Goal: Information Seeking & Learning: Learn about a topic

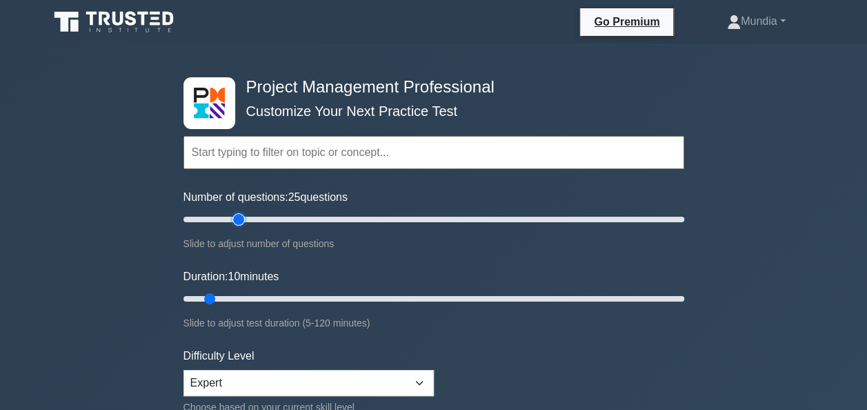
click at [238, 217] on input "Number of questions: 25 questions" at bounding box center [434, 219] width 501 height 17
type input "20"
click at [228, 219] on input "Number of questions: 20 questions" at bounding box center [434, 219] width 501 height 17
type input "20"
click at [250, 296] on input "Duration: 20 minutes" at bounding box center [434, 298] width 501 height 17
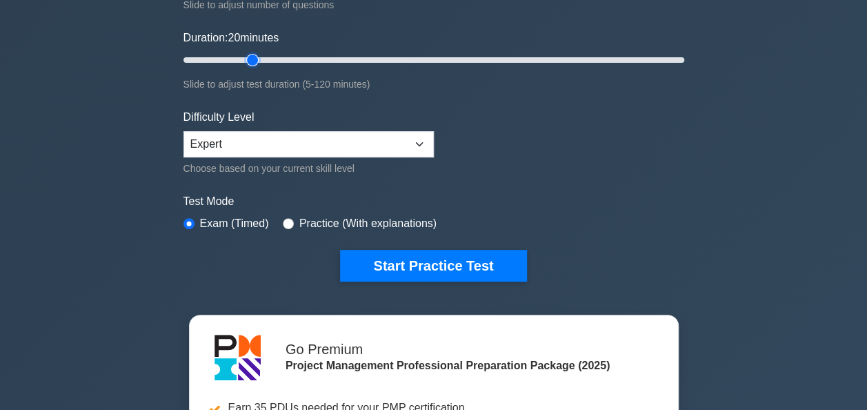
scroll to position [313, 0]
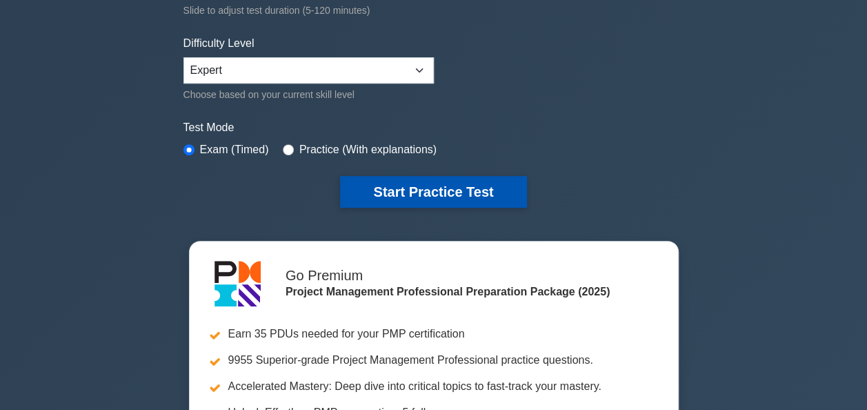
click at [434, 192] on button "Start Practice Test" at bounding box center [433, 192] width 186 height 32
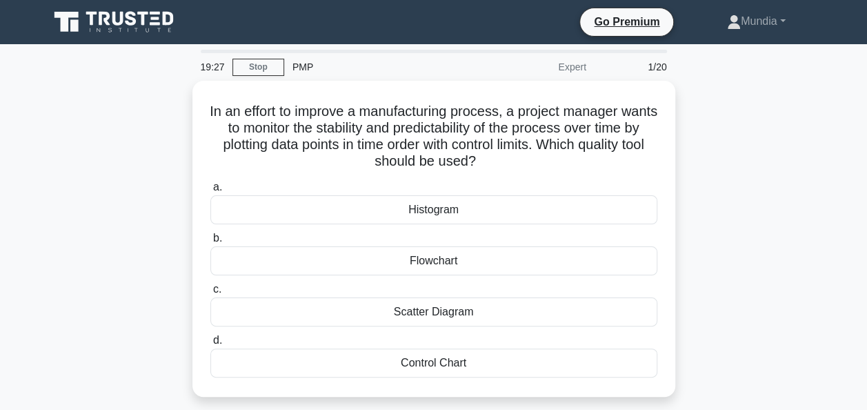
click at [756, 210] on div "In an effort to improve a manufacturing process, a project manager wants to mon…" at bounding box center [434, 247] width 787 height 333
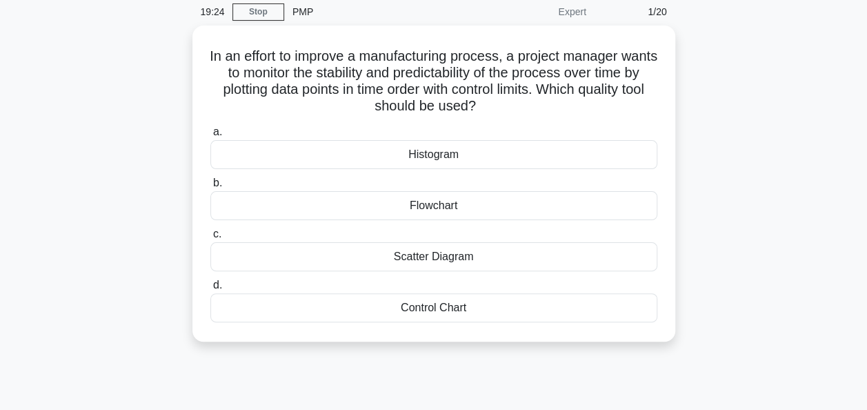
scroll to position [83, 0]
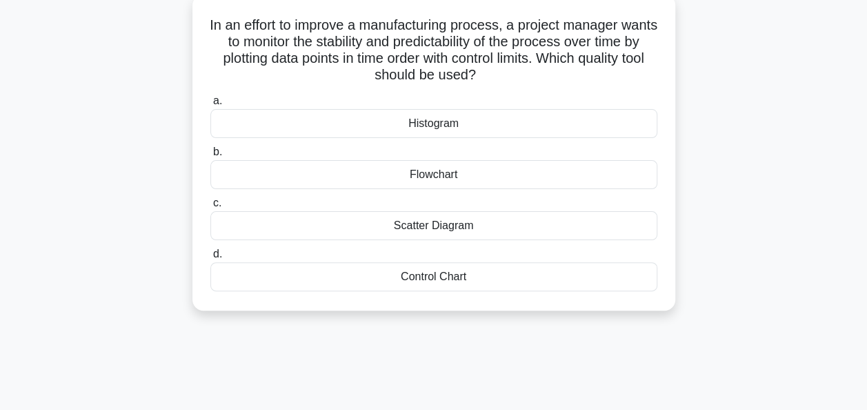
click at [424, 279] on div "Control Chart" at bounding box center [433, 276] width 447 height 29
click at [210, 259] on input "d. Control Chart" at bounding box center [210, 254] width 0 height 9
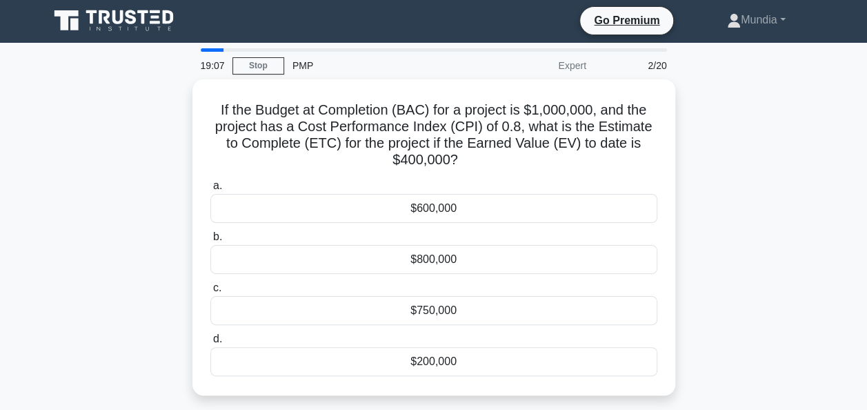
scroll to position [0, 0]
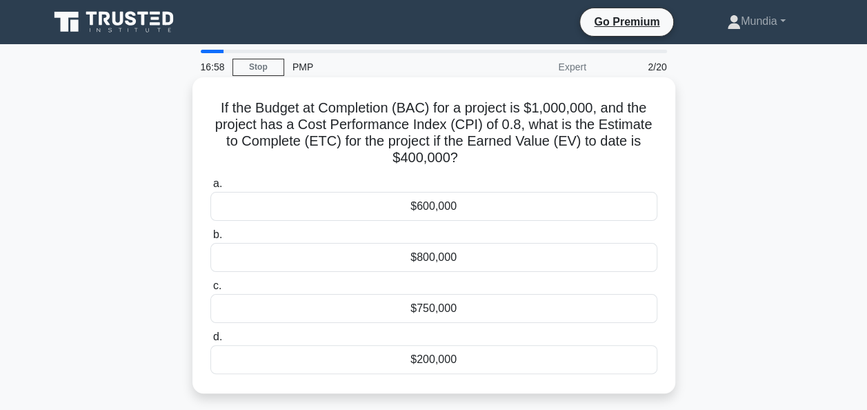
click at [443, 308] on div "$750,000" at bounding box center [433, 308] width 447 height 29
click at [210, 290] on input "c. $750,000" at bounding box center [210, 285] width 0 height 9
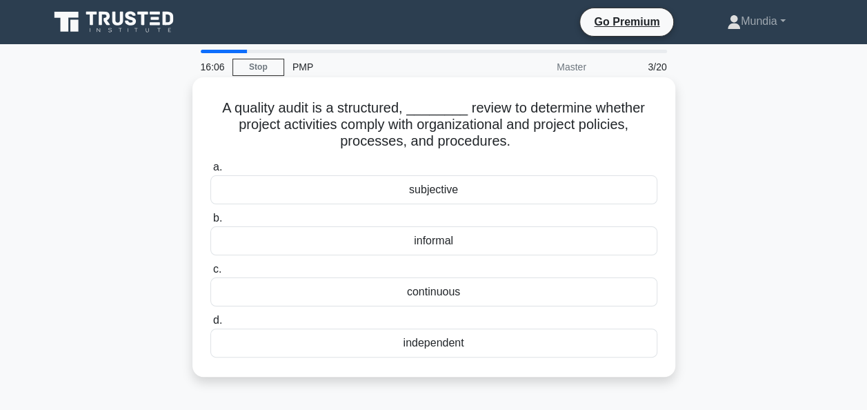
click at [432, 344] on div "independent" at bounding box center [433, 342] width 447 height 29
click at [210, 325] on input "d. independent" at bounding box center [210, 320] width 0 height 9
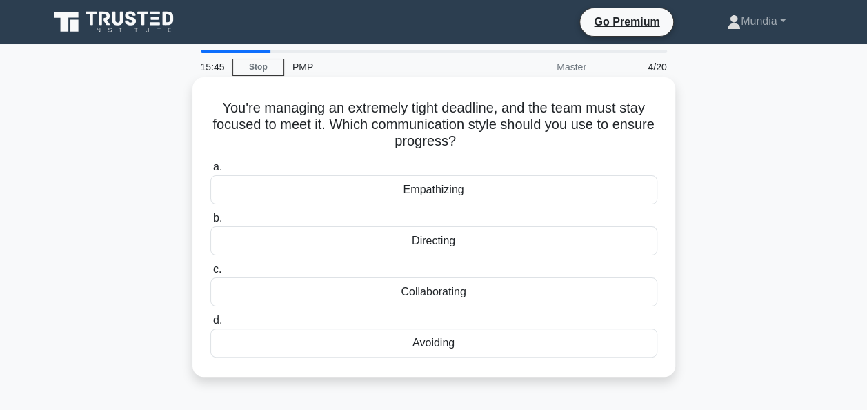
click at [442, 243] on div "Directing" at bounding box center [433, 240] width 447 height 29
click at [210, 223] on input "b. Directing" at bounding box center [210, 218] width 0 height 9
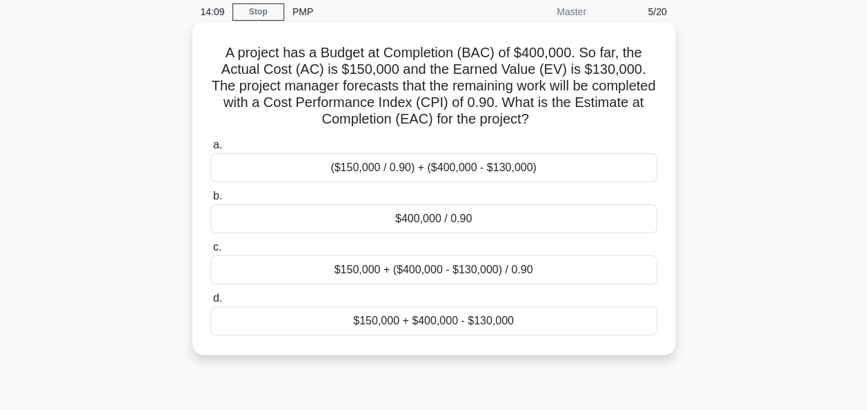
scroll to position [28, 0]
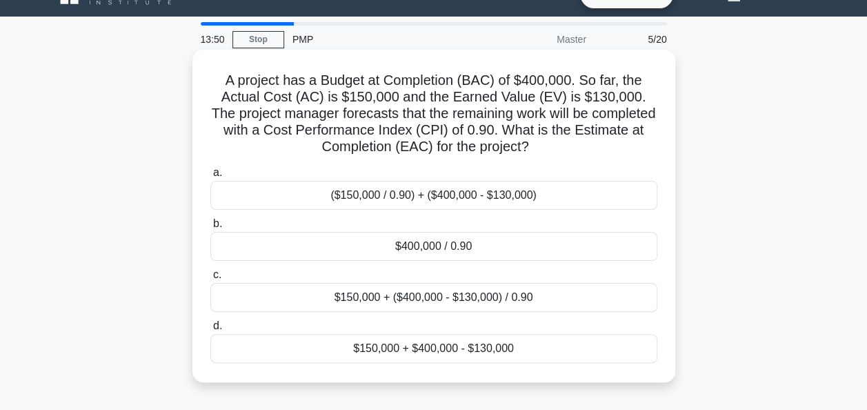
click at [431, 189] on div "($150,000 / 0.90) + ($400,000 - $130,000)" at bounding box center [433, 195] width 447 height 29
click at [210, 177] on input "a. ($150,000 / 0.90) + ($400,000 - $130,000)" at bounding box center [210, 172] width 0 height 9
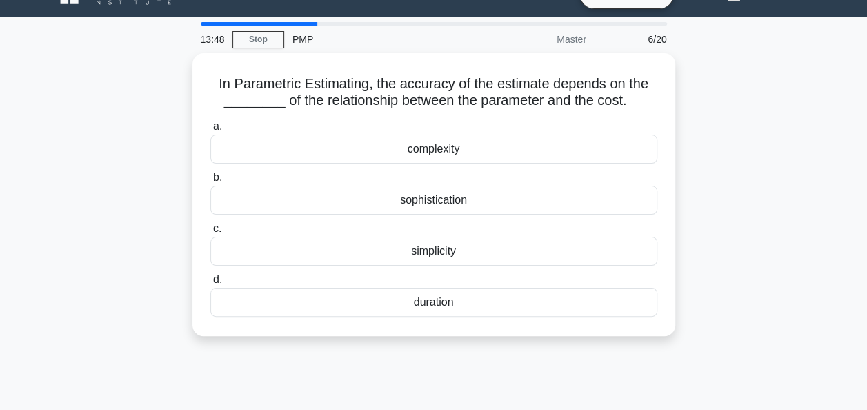
scroll to position [0, 0]
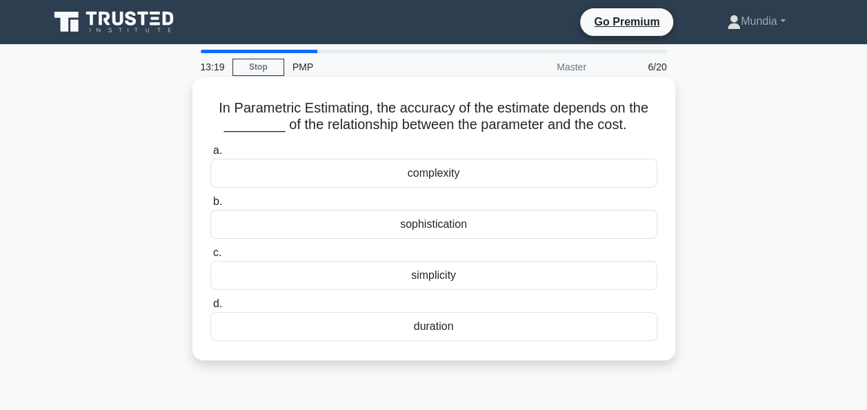
click at [436, 270] on div "simplicity" at bounding box center [433, 275] width 447 height 29
click at [210, 257] on input "c. simplicity" at bounding box center [210, 252] width 0 height 9
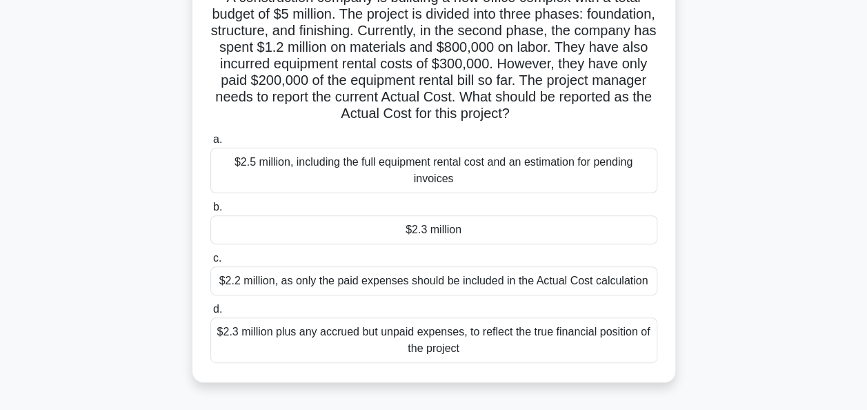
scroll to position [138, 0]
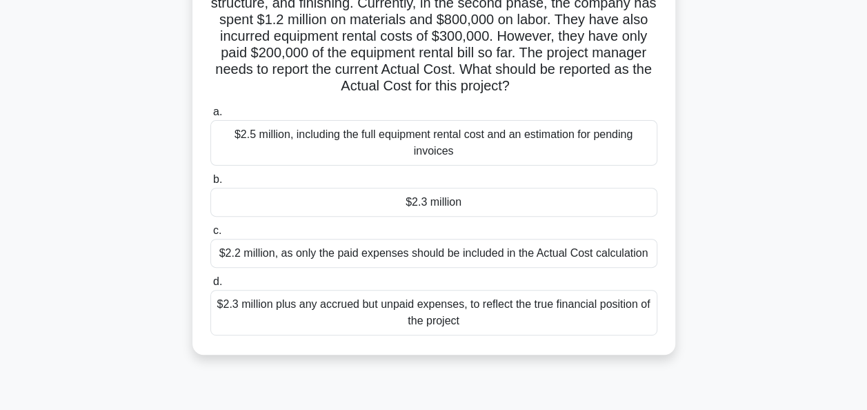
click at [393, 254] on div "$2.2 million, as only the paid expenses should be included in the Actual Cost c…" at bounding box center [433, 253] width 447 height 29
click at [210, 235] on input "c. $2.2 million, as only the paid expenses should be included in the Actual Cos…" at bounding box center [210, 230] width 0 height 9
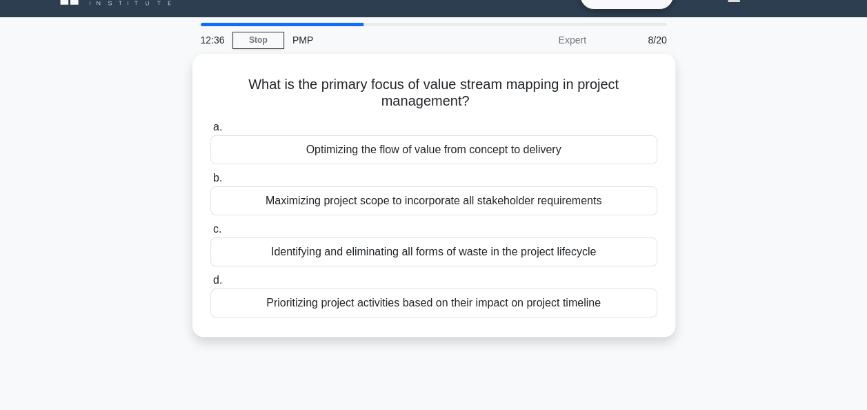
scroll to position [0, 0]
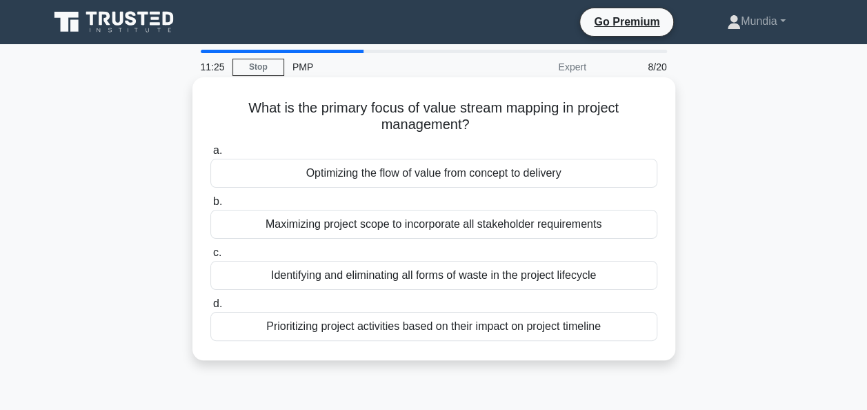
click at [398, 276] on div "Identifying and eliminating all forms of waste in the project lifecycle" at bounding box center [433, 275] width 447 height 29
click at [210, 257] on input "c. Identifying and eliminating all forms of waste in the project lifecycle" at bounding box center [210, 252] width 0 height 9
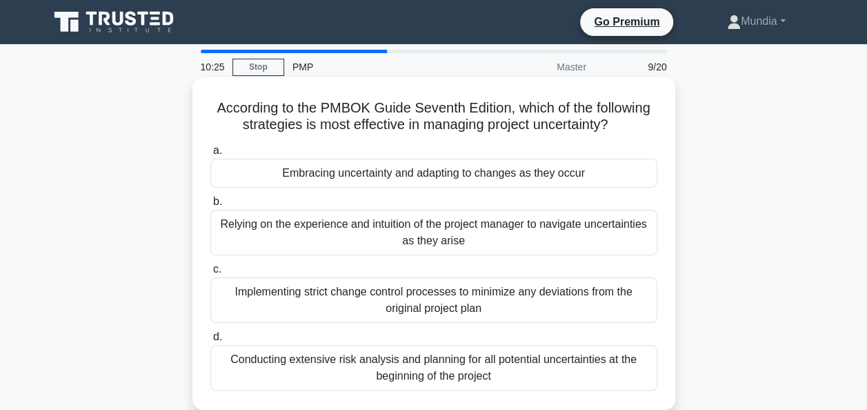
click at [395, 177] on div "Embracing uncertainty and adapting to changes as they occur" at bounding box center [433, 173] width 447 height 29
click at [210, 155] on input "a. Embracing uncertainty and adapting to changes as they occur" at bounding box center [210, 150] width 0 height 9
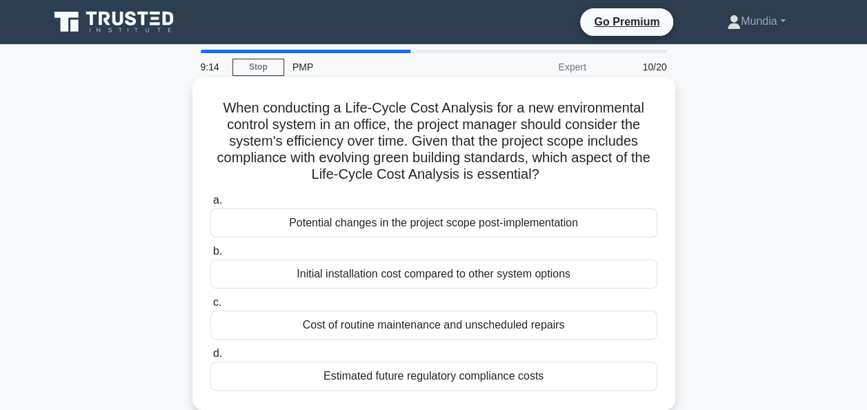
click at [403, 327] on div "Cost of routine maintenance and unscheduled repairs" at bounding box center [433, 324] width 447 height 29
click at [210, 307] on input "c. Cost of routine maintenance and unscheduled repairs" at bounding box center [210, 302] width 0 height 9
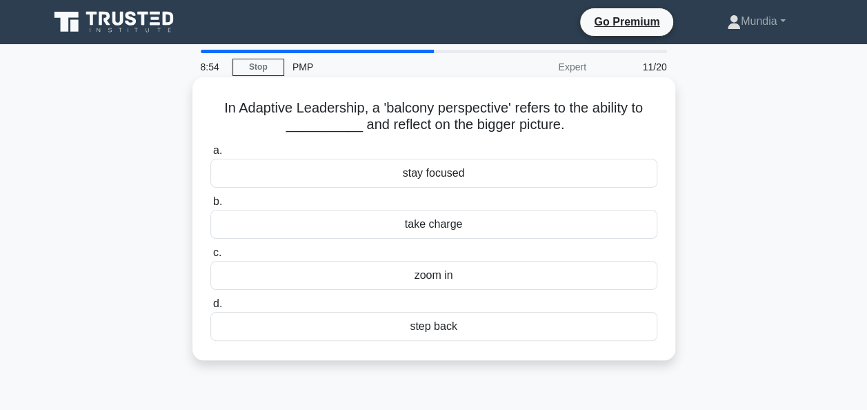
click at [440, 330] on div "step back" at bounding box center [433, 326] width 447 height 29
click at [210, 308] on input "d. step back" at bounding box center [210, 303] width 0 height 9
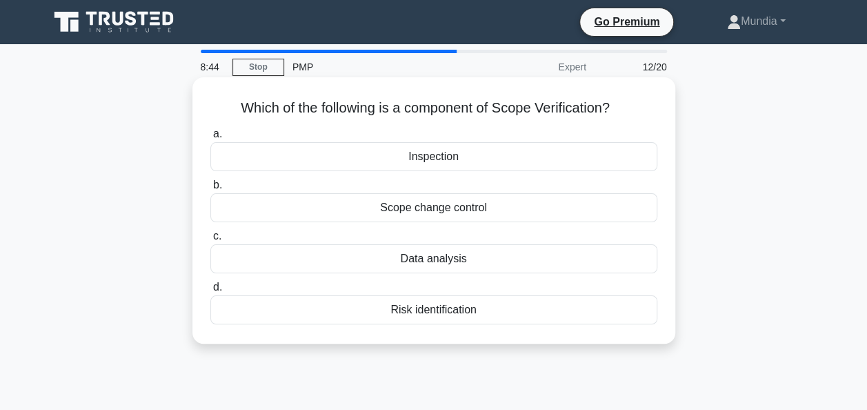
click at [425, 158] on div "Inspection" at bounding box center [433, 156] width 447 height 29
click at [210, 139] on input "a. Inspection" at bounding box center [210, 134] width 0 height 9
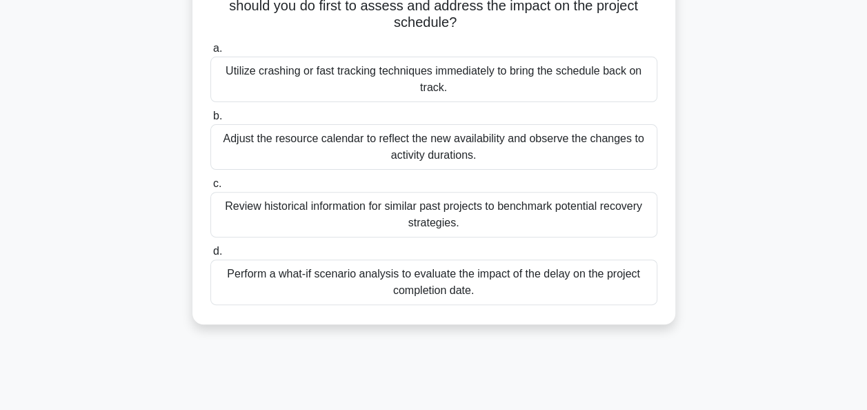
scroll to position [138, 0]
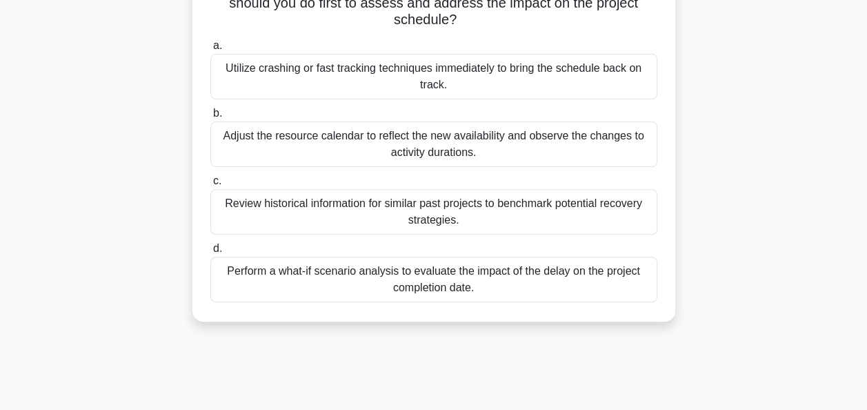
click at [455, 271] on div "Perform a what-if scenario analysis to evaluate the impact of the delay on the …" at bounding box center [433, 280] width 447 height 46
click at [210, 253] on input "d. Perform a what-if scenario analysis to evaluate the impact of the delay on t…" at bounding box center [210, 248] width 0 height 9
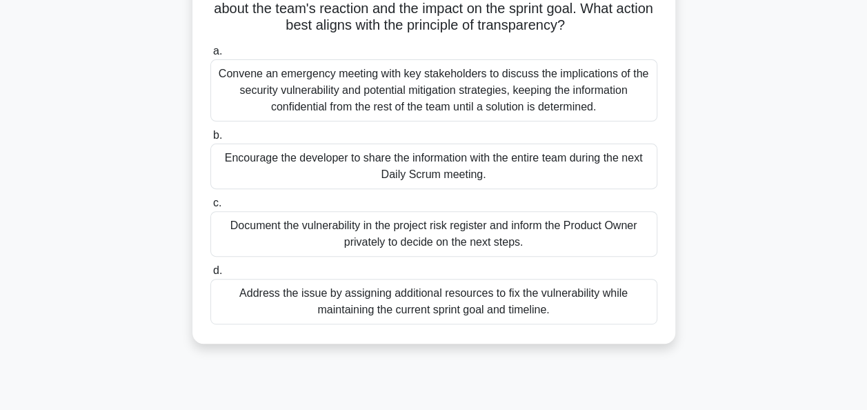
scroll to position [193, 0]
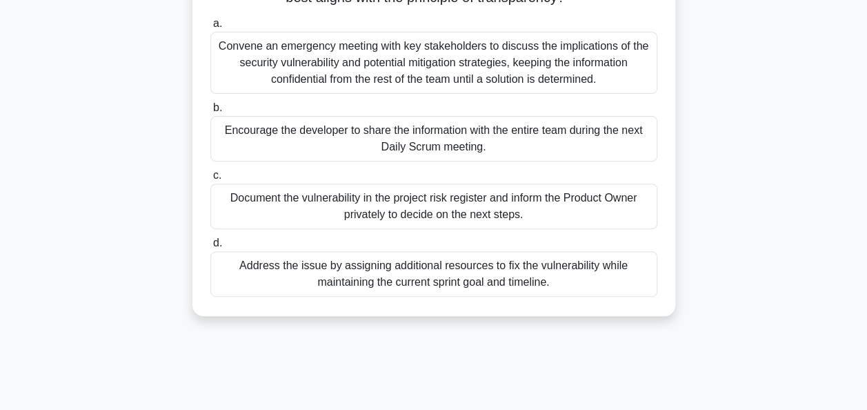
click at [413, 139] on div "Encourage the developer to share the information with the entire team during th…" at bounding box center [433, 139] width 447 height 46
click at [210, 112] on input "b. Encourage the developer to share the information with the entire team during…" at bounding box center [210, 107] width 0 height 9
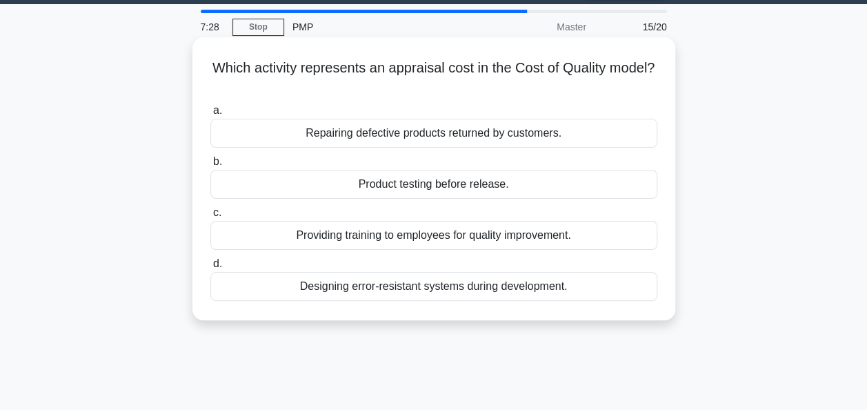
scroll to position [0, 0]
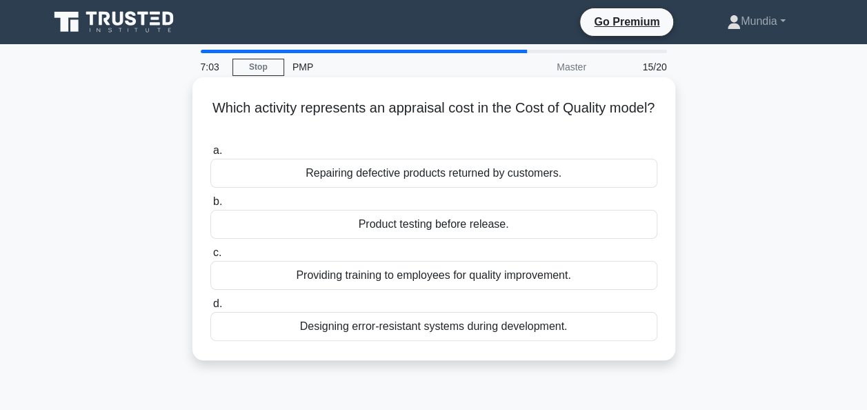
click at [422, 222] on div "Product testing before release." at bounding box center [433, 224] width 447 height 29
click at [210, 206] on input "b. Product testing before release." at bounding box center [210, 201] width 0 height 9
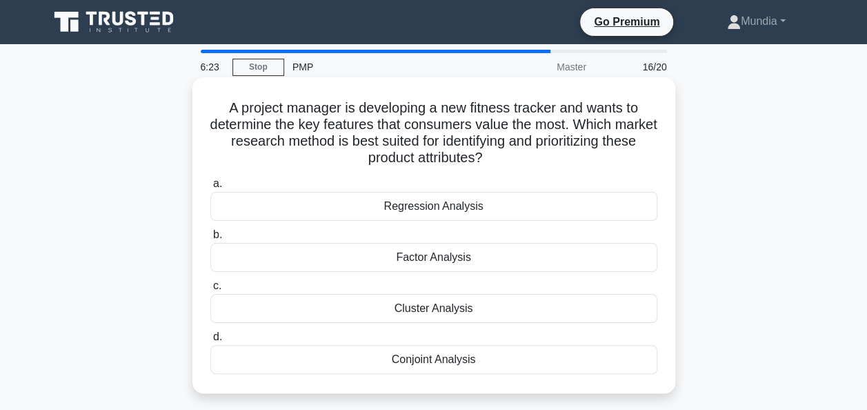
click at [435, 211] on div "Regression Analysis" at bounding box center [433, 206] width 447 height 29
click at [210, 188] on input "a. Regression Analysis" at bounding box center [210, 183] width 0 height 9
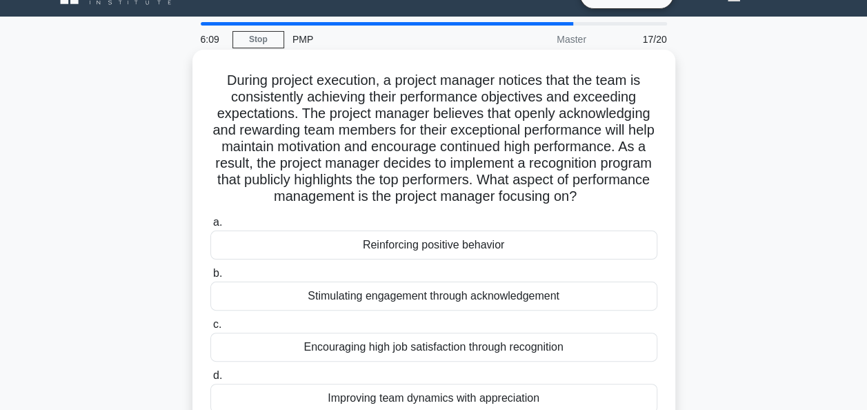
scroll to position [55, 0]
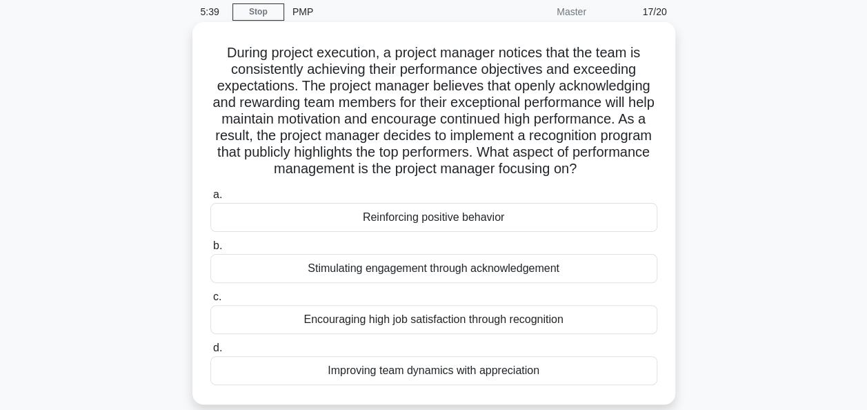
click at [440, 322] on div "Encouraging high job satisfaction through recognition" at bounding box center [433, 319] width 447 height 29
click at [210, 301] on input "c. Encouraging high job satisfaction through recognition" at bounding box center [210, 297] width 0 height 9
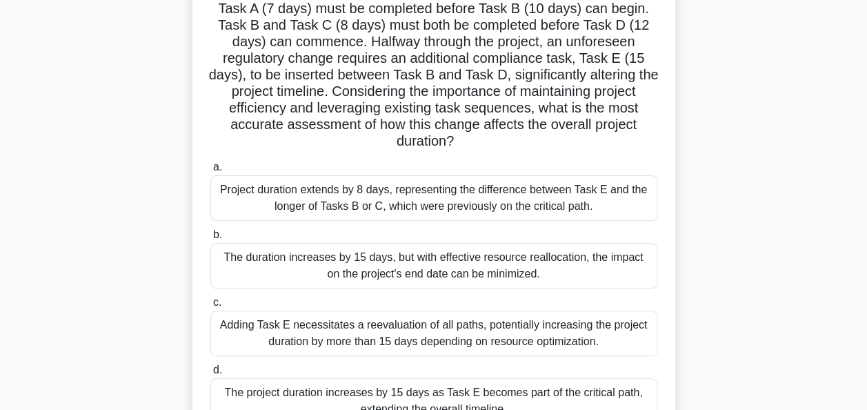
scroll to position [115, 0]
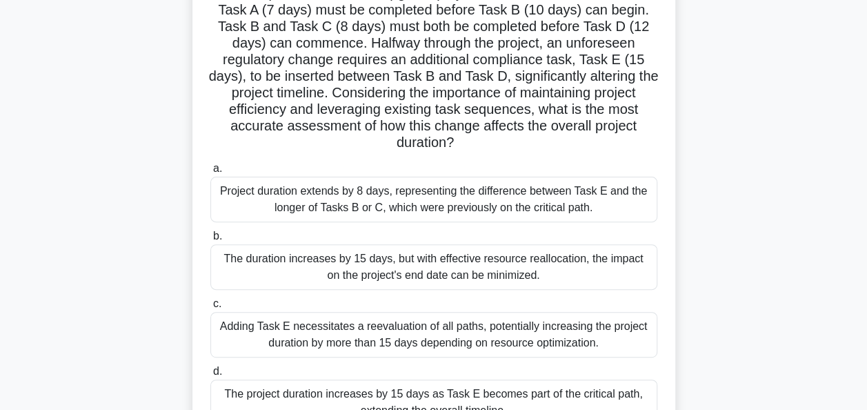
click at [403, 203] on div "Project duration extends by 8 days, representing the difference between Task E …" at bounding box center [433, 200] width 447 height 46
click at [210, 173] on input "a. Project duration extends by 8 days, representing the difference between Task…" at bounding box center [210, 168] width 0 height 9
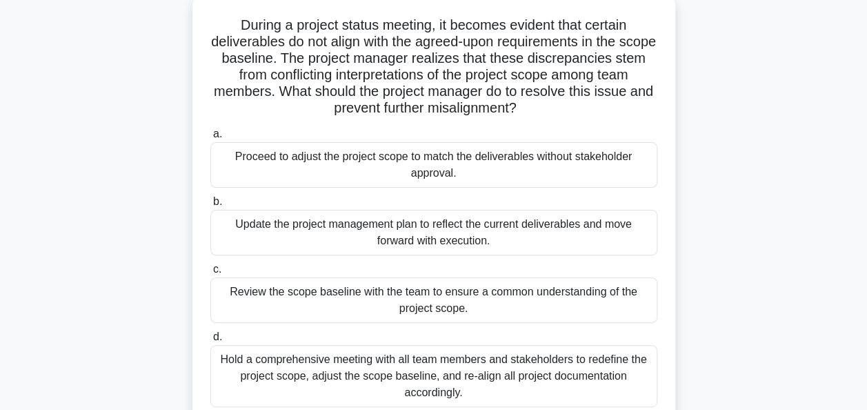
scroll to position [110, 0]
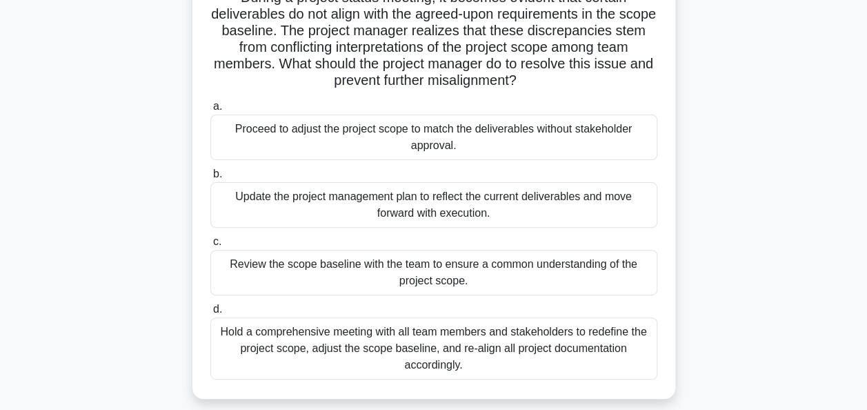
click at [454, 270] on div "Review the scope baseline with the team to ensure a common understanding of the…" at bounding box center [433, 273] width 447 height 46
click at [210, 246] on input "c. Review the scope baseline with the team to ensure a common understanding of …" at bounding box center [210, 241] width 0 height 9
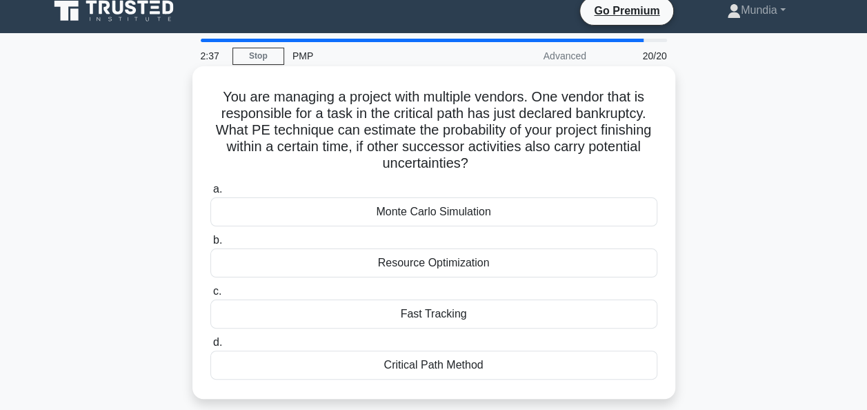
scroll to position [0, 0]
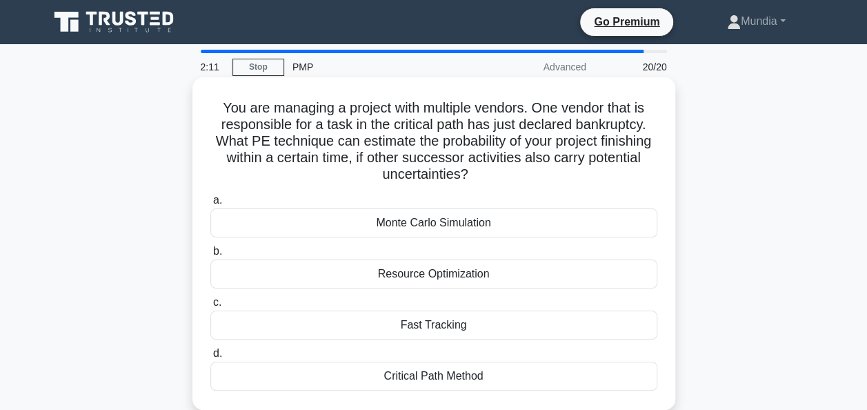
click at [441, 228] on div "Monte Carlo Simulation" at bounding box center [433, 222] width 447 height 29
click at [210, 205] on input "a. Monte Carlo Simulation" at bounding box center [210, 200] width 0 height 9
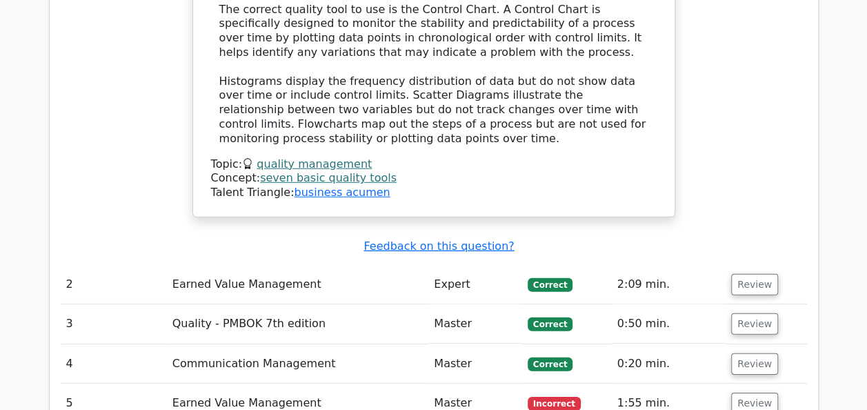
scroll to position [1932, 0]
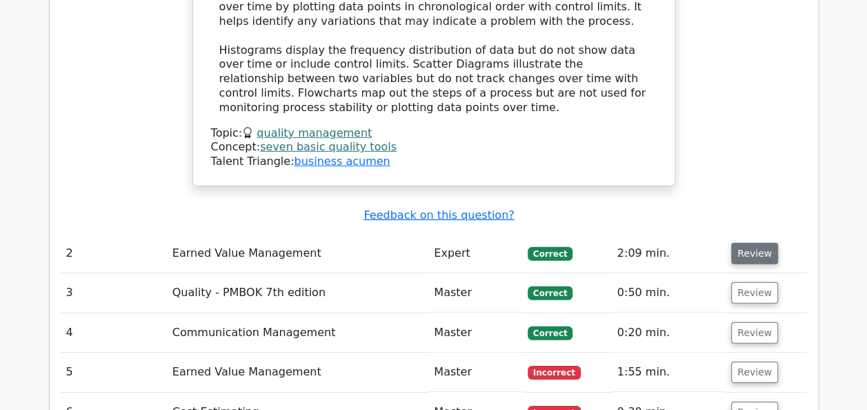
click at [747, 243] on button "Review" at bounding box center [754, 253] width 47 height 21
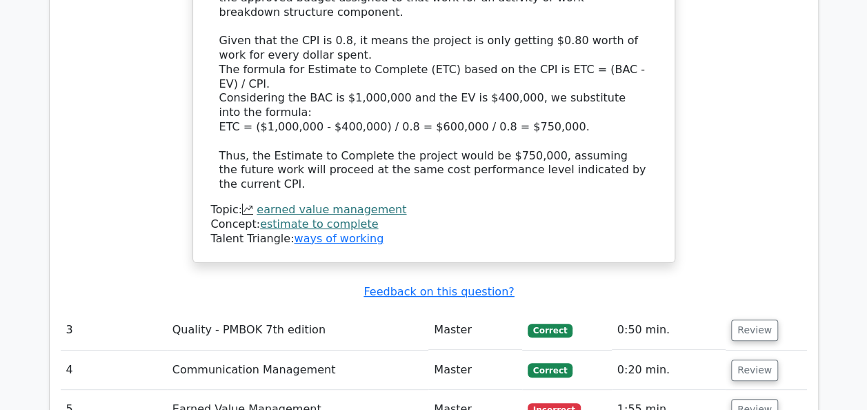
scroll to position [2649, 0]
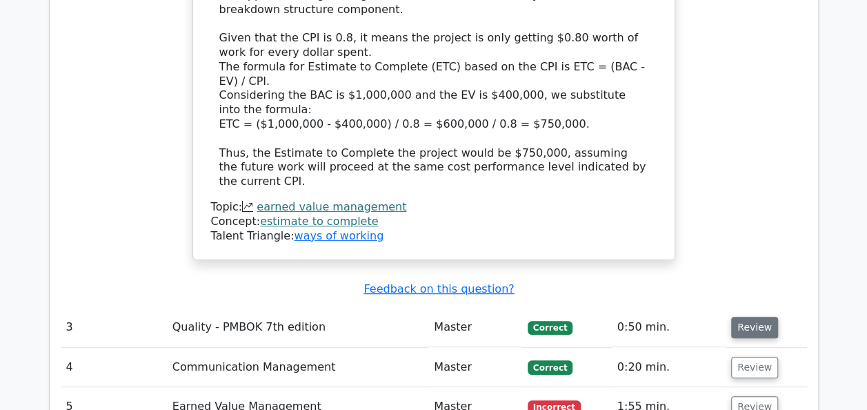
click at [749, 317] on button "Review" at bounding box center [754, 327] width 47 height 21
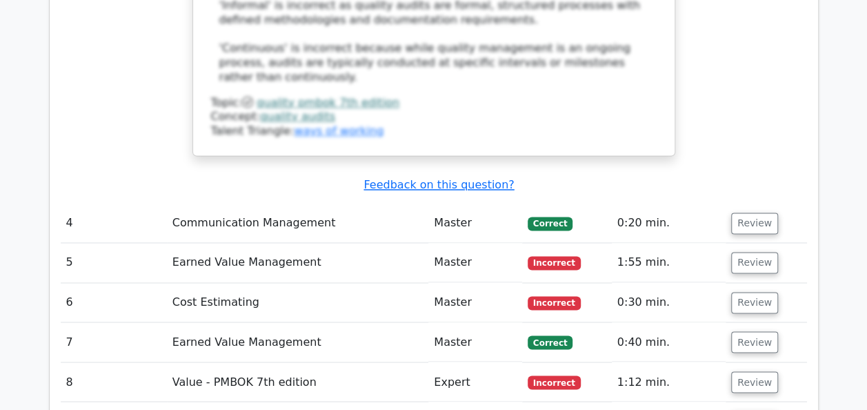
scroll to position [3588, 0]
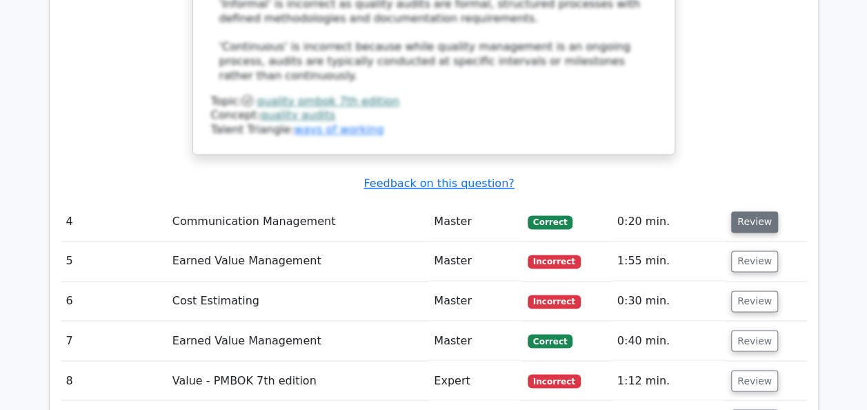
click at [757, 211] on button "Review" at bounding box center [754, 221] width 47 height 21
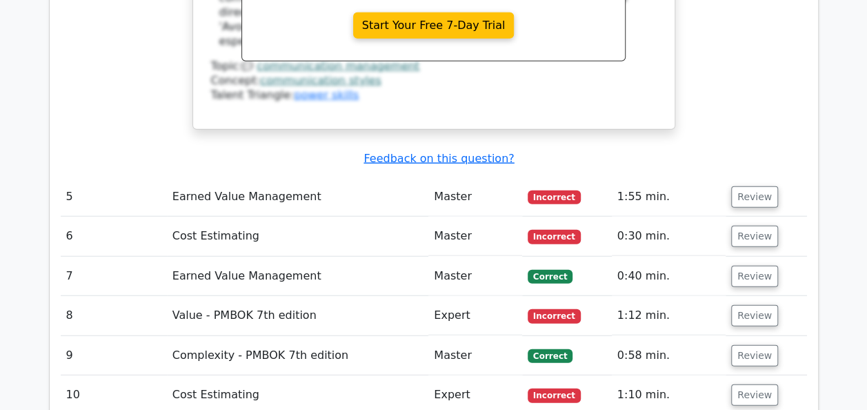
scroll to position [4222, 0]
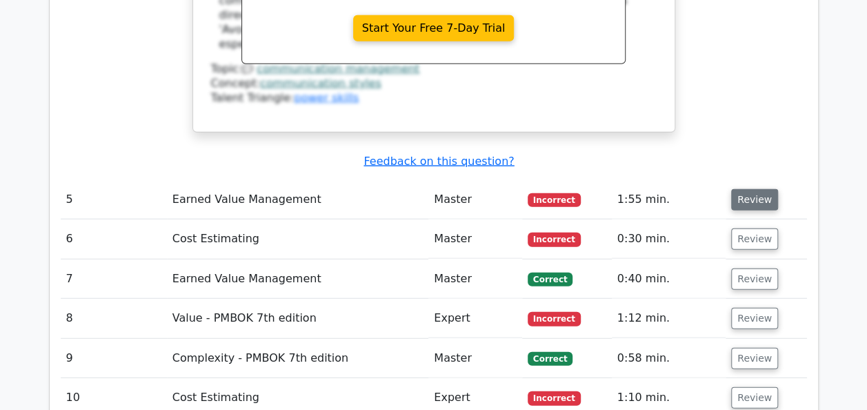
click at [744, 189] on button "Review" at bounding box center [754, 199] width 47 height 21
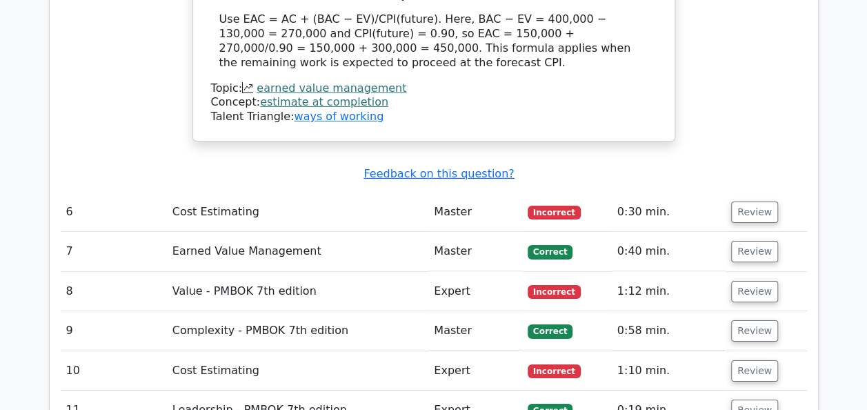
scroll to position [4802, 0]
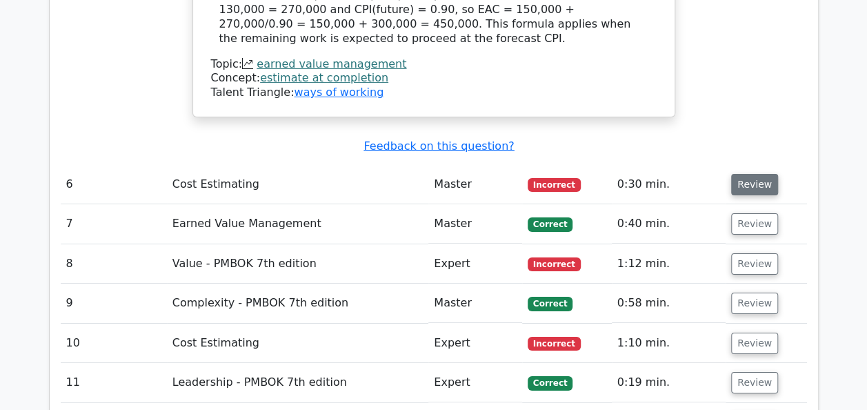
click at [762, 174] on button "Review" at bounding box center [754, 184] width 47 height 21
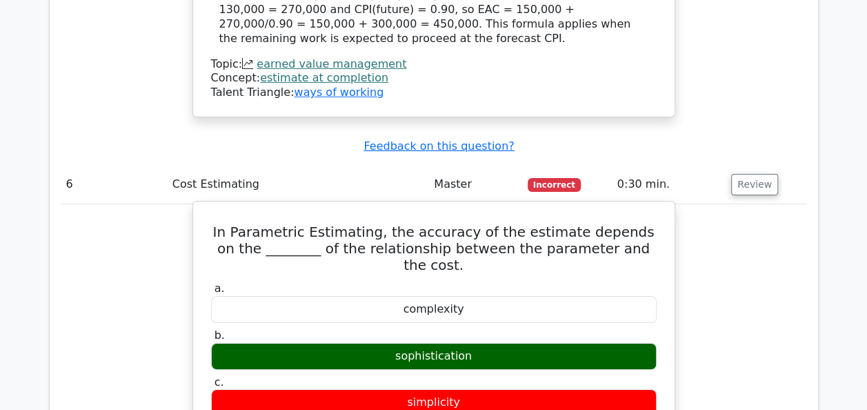
drag, startPoint x: 213, startPoint y: 102, endPoint x: 460, endPoint y: 313, distance: 324.9
copy div "In Parametric Estimating, the accuracy of the estimate depends on the ________ …"
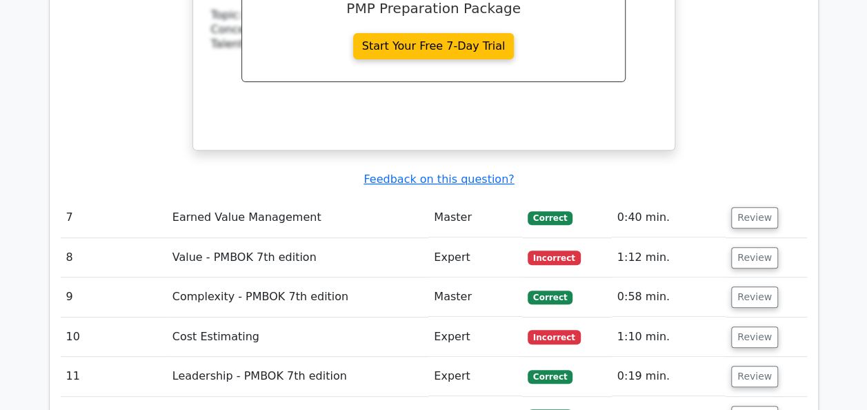
scroll to position [5409, 0]
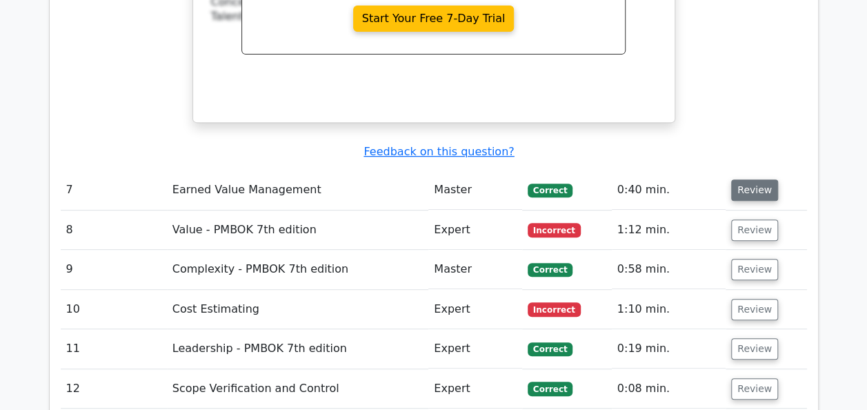
click at [757, 179] on button "Review" at bounding box center [754, 189] width 47 height 21
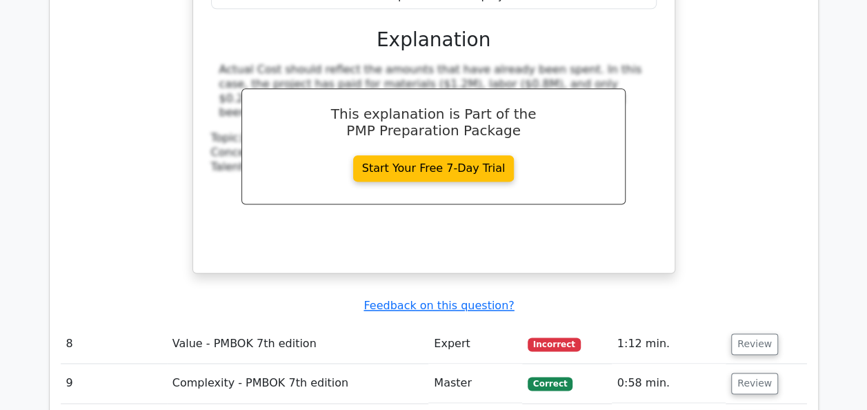
scroll to position [6126, 0]
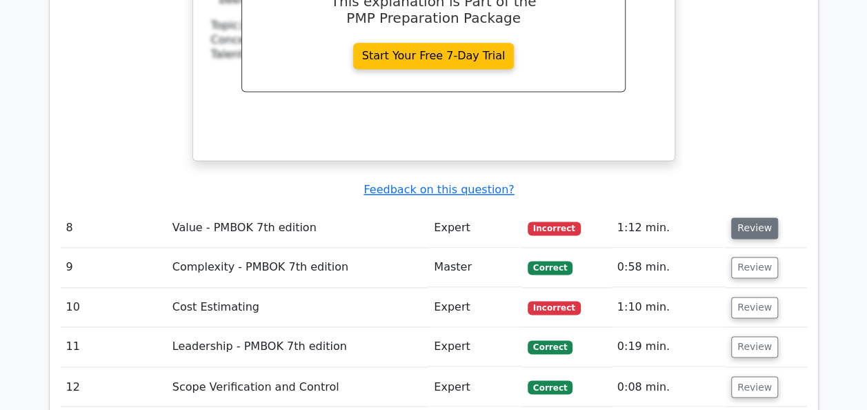
click at [755, 217] on button "Review" at bounding box center [754, 227] width 47 height 21
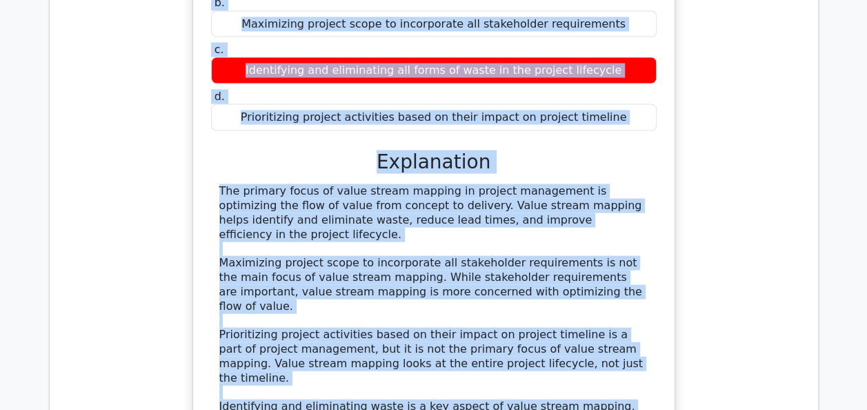
scroll to position [6565, 0]
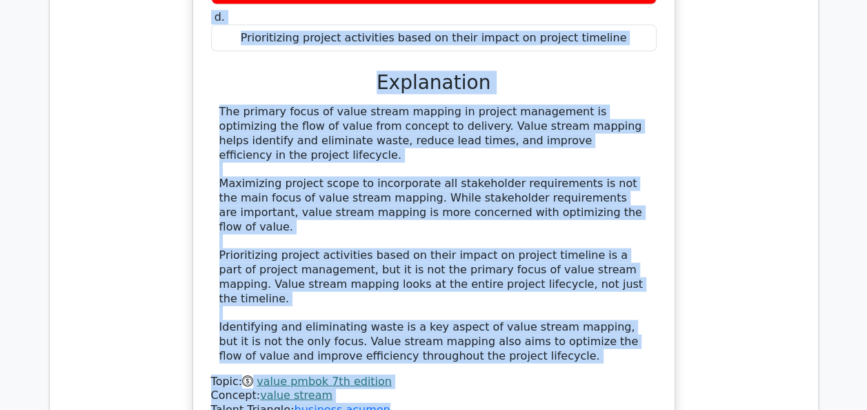
drag, startPoint x: 245, startPoint y: 112, endPoint x: 386, endPoint y: 200, distance: 166.4
click at [386, 200] on div "What is the primary focus of value stream mapping in project management? a. Opt…" at bounding box center [434, 120] width 471 height 616
copy div "What is the primary focus of value stream mapping in project management? a. Opt…"
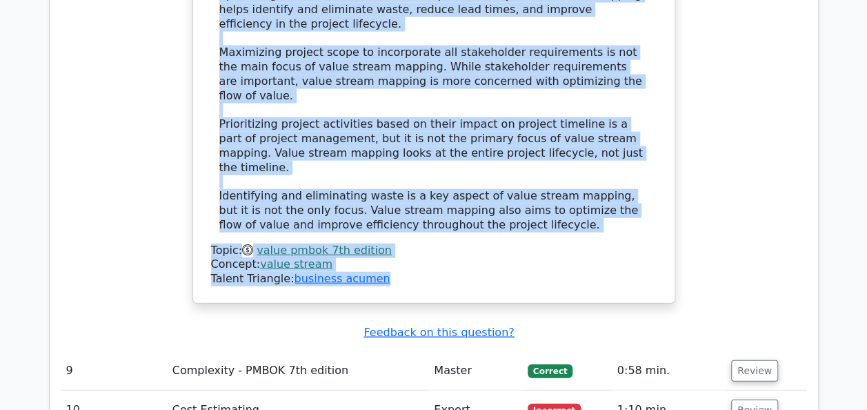
scroll to position [6703, 0]
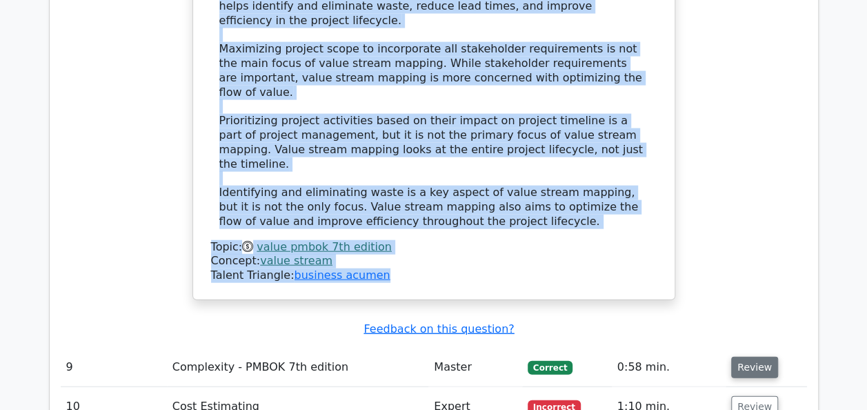
click at [742, 357] on button "Review" at bounding box center [754, 367] width 47 height 21
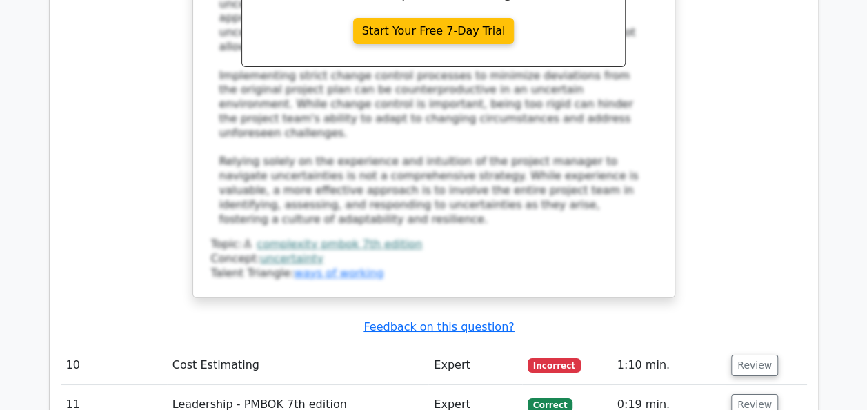
scroll to position [7530, 0]
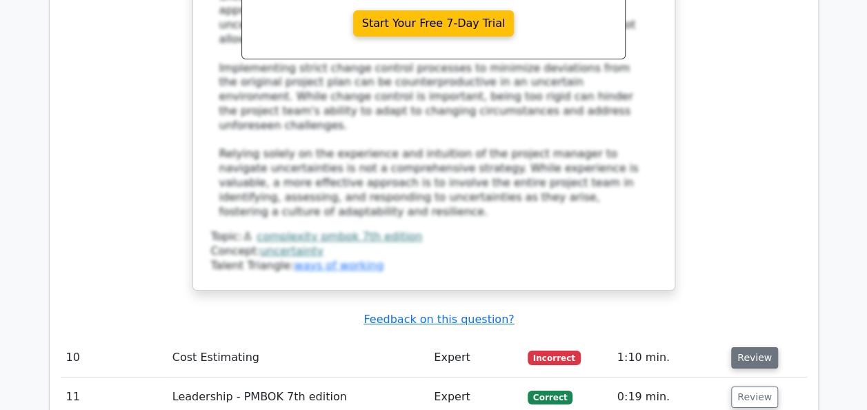
click at [748, 347] on button "Review" at bounding box center [754, 357] width 47 height 21
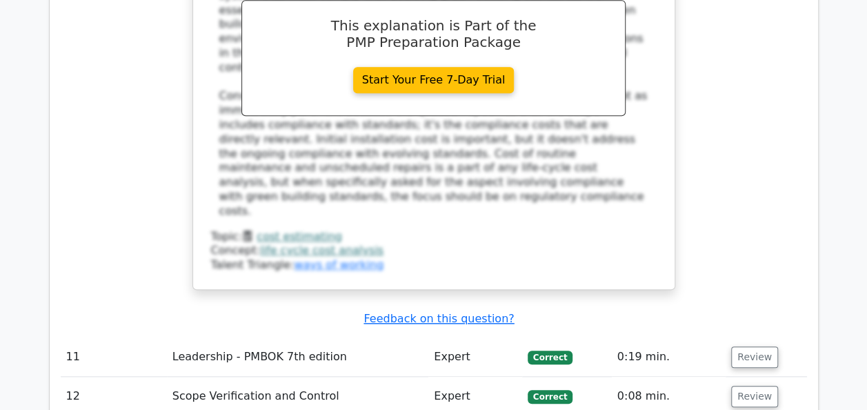
scroll to position [8276, 0]
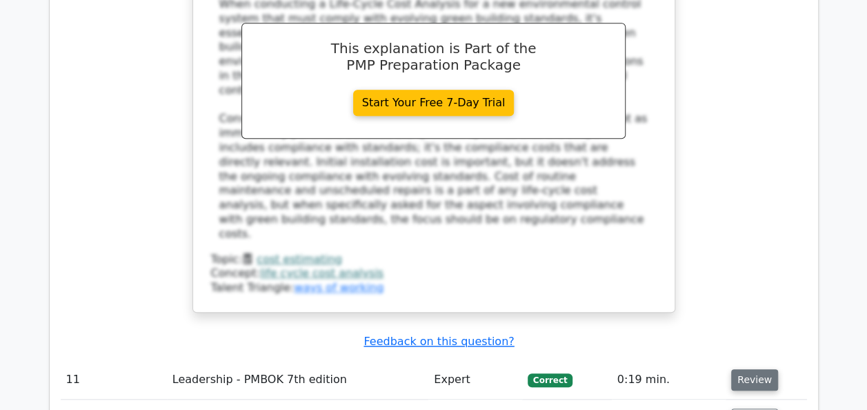
click at [746, 369] on button "Review" at bounding box center [754, 379] width 47 height 21
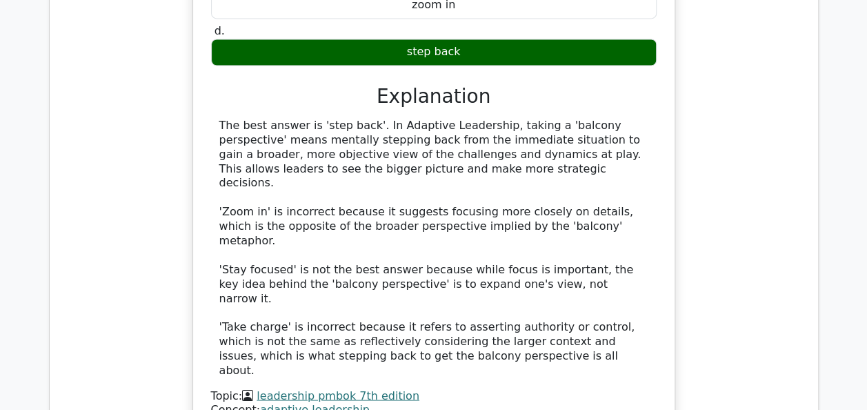
scroll to position [8883, 0]
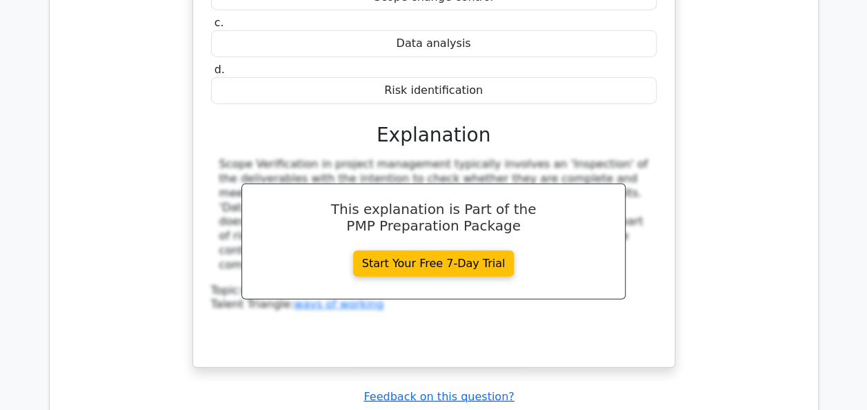
scroll to position [9517, 0]
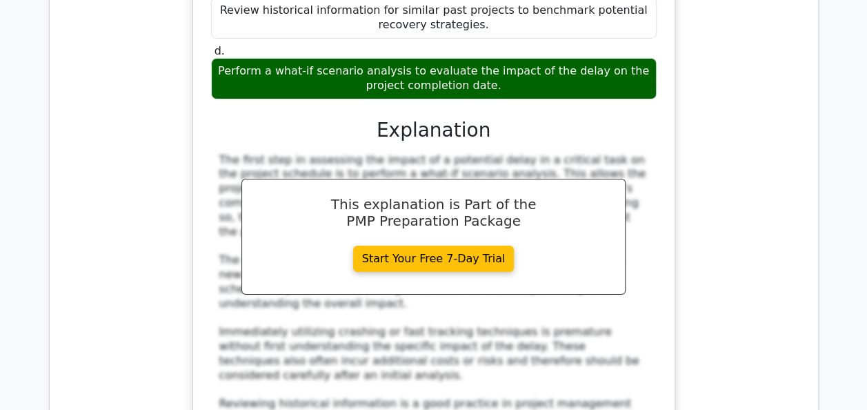
scroll to position [10207, 0]
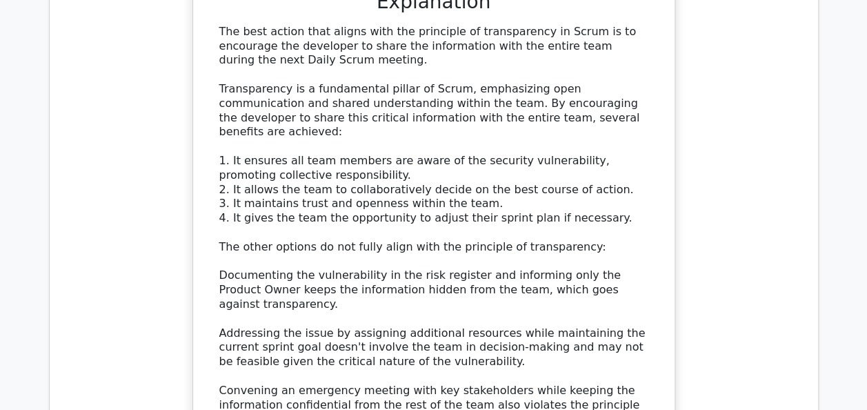
scroll to position [11311, 0]
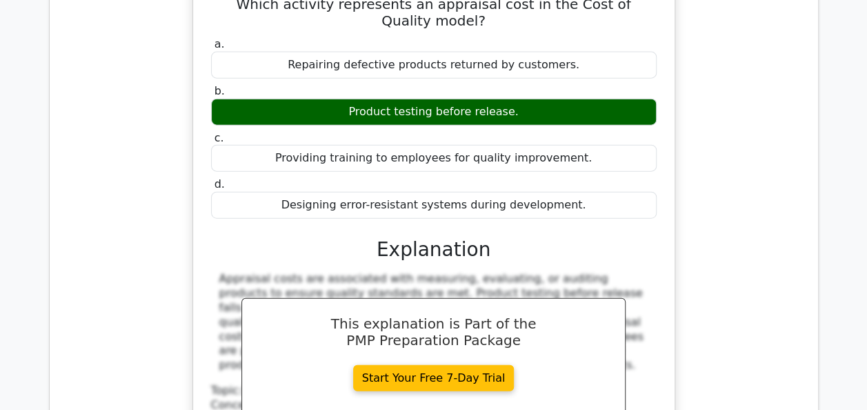
scroll to position [11974, 0]
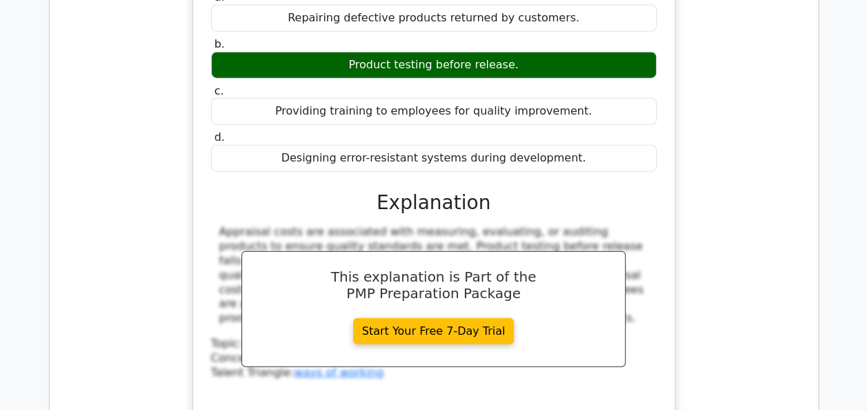
scroll to position [12001, 0]
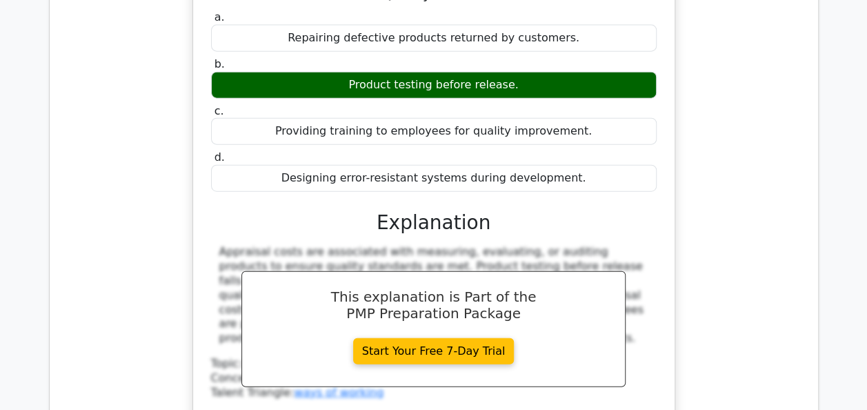
drag, startPoint x: 215, startPoint y: 105, endPoint x: 491, endPoint y: 341, distance: 363.1
copy div "A project manager is developing a new fitness tracker and wants to determine th…"
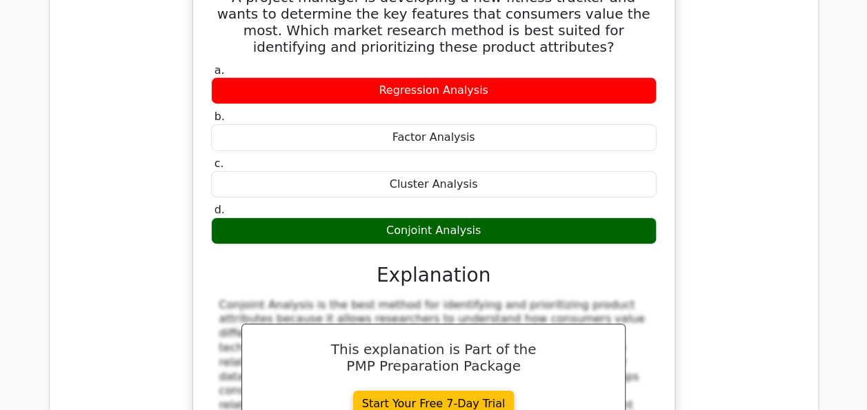
scroll to position [12627, 0]
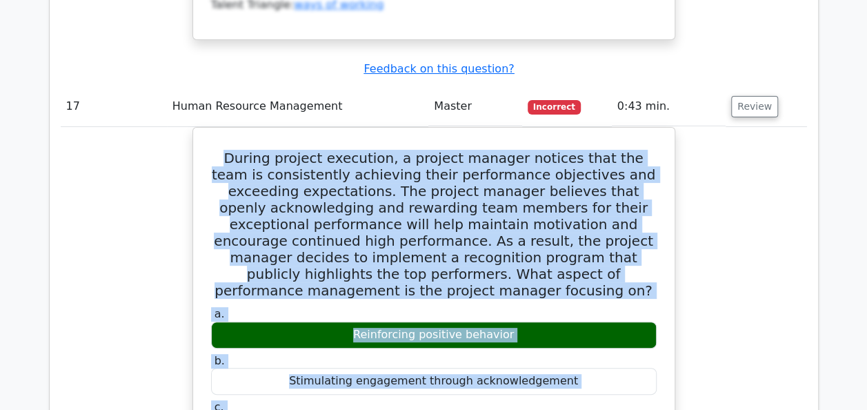
scroll to position [13180, 0]
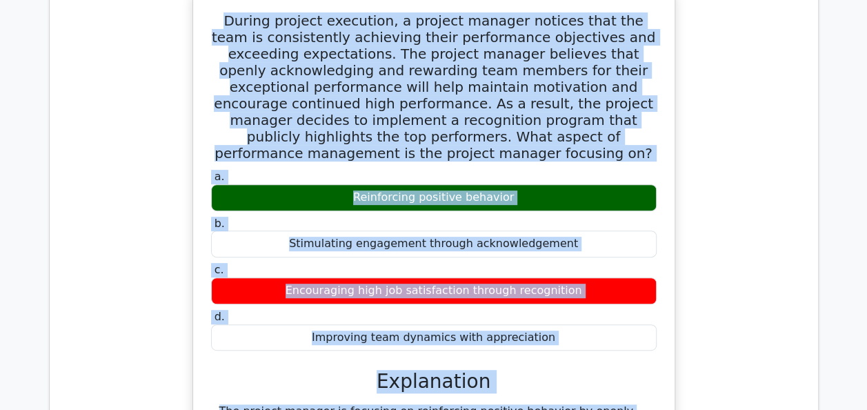
drag, startPoint x: 222, startPoint y: 47, endPoint x: 431, endPoint y: 155, distance: 234.5
click at [431, 155] on div "During project execution, a project manager notices that the team is consistent…" at bounding box center [434, 326] width 471 height 660
copy div "During project execution, a project manager notices that the team is consistent…"
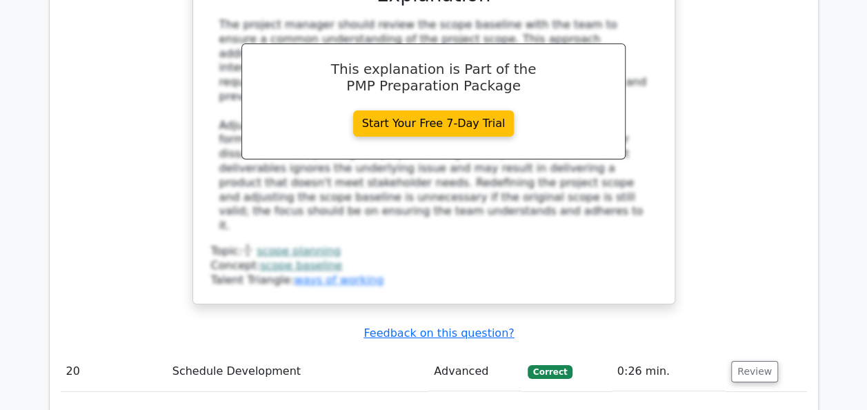
scroll to position [15416, 0]
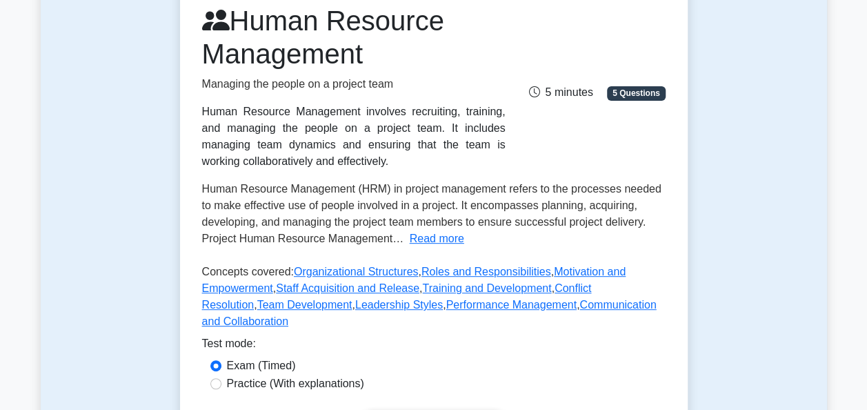
scroll to position [193, 0]
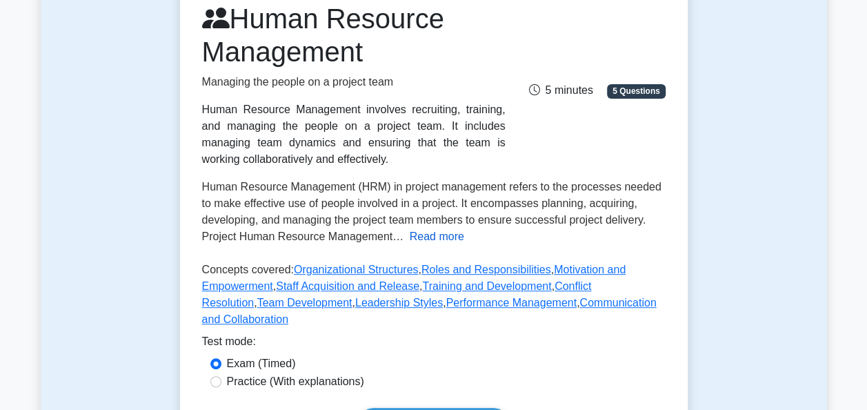
click at [420, 239] on button "Read more" at bounding box center [437, 236] width 55 height 17
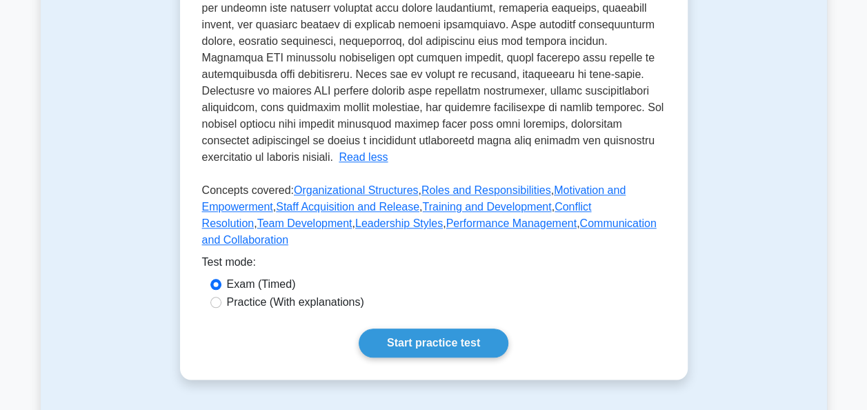
scroll to position [718, 0]
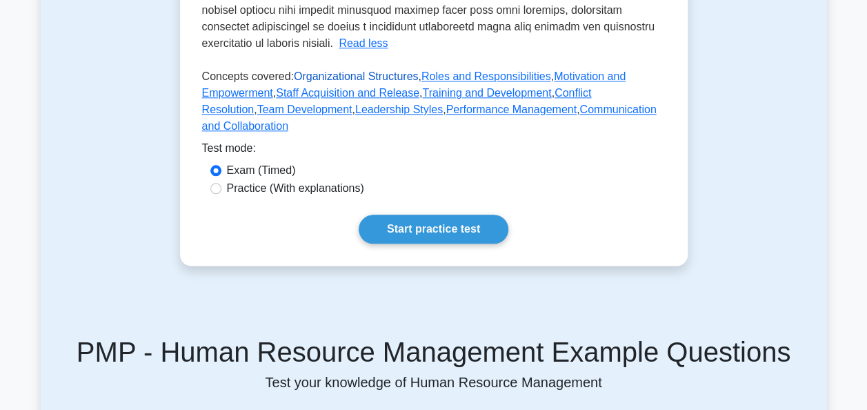
click at [346, 77] on link "Organizational Structures" at bounding box center [356, 76] width 125 height 12
click at [231, 94] on link "Motivation and Empowerment" at bounding box center [414, 84] width 424 height 28
click at [355, 113] on link "Leadership Styles" at bounding box center [399, 109] width 88 height 12
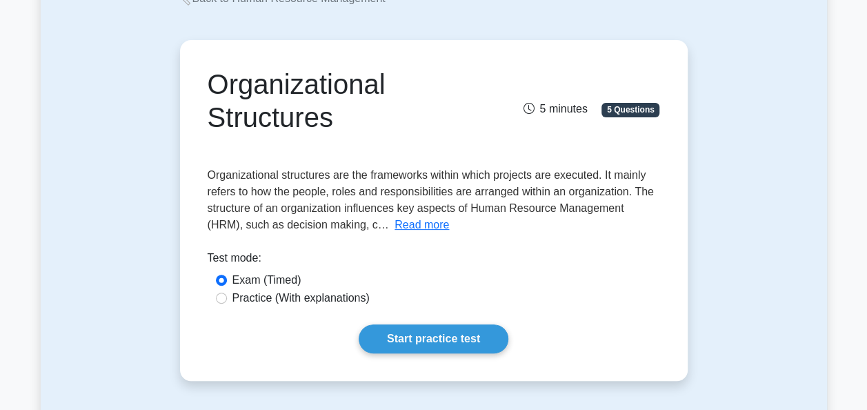
scroll to position [166, 0]
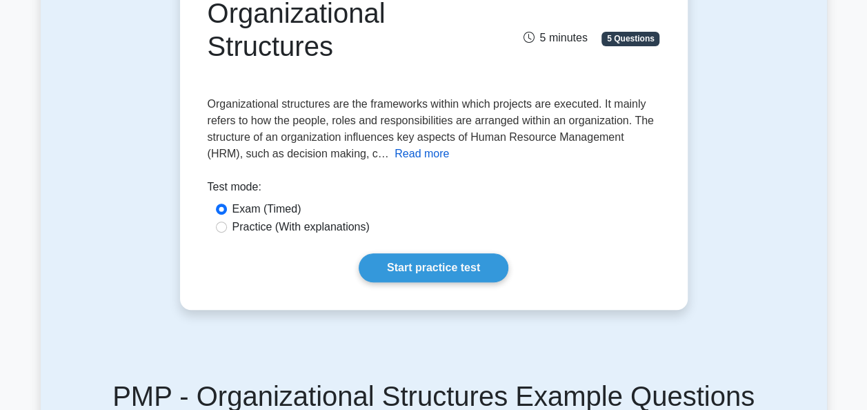
click at [395, 152] on button "Read more" at bounding box center [422, 154] width 55 height 17
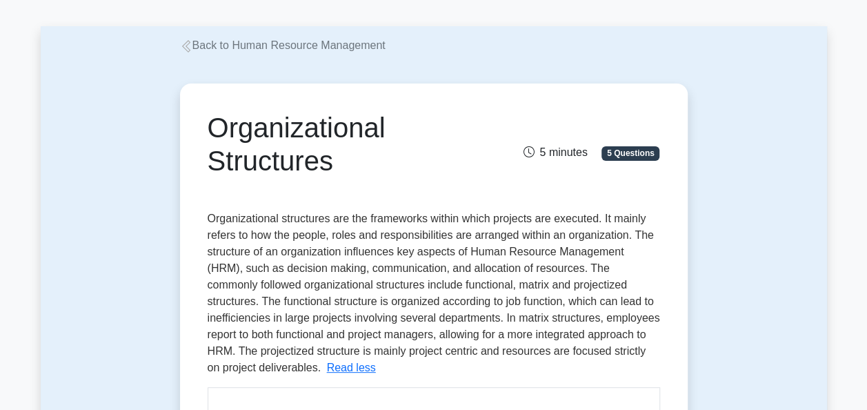
scroll to position [0, 0]
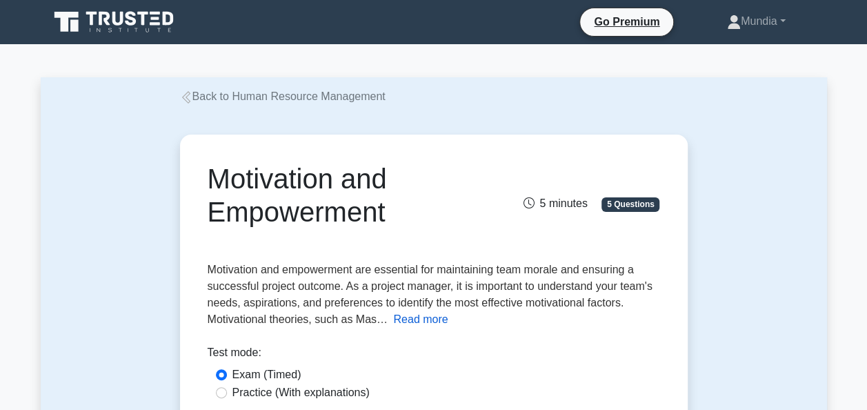
click at [429, 317] on button "Read more" at bounding box center [420, 319] width 55 height 17
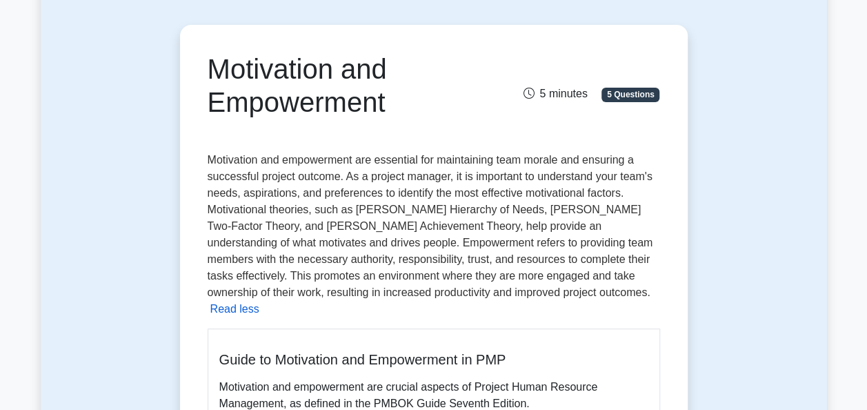
scroll to position [110, 0]
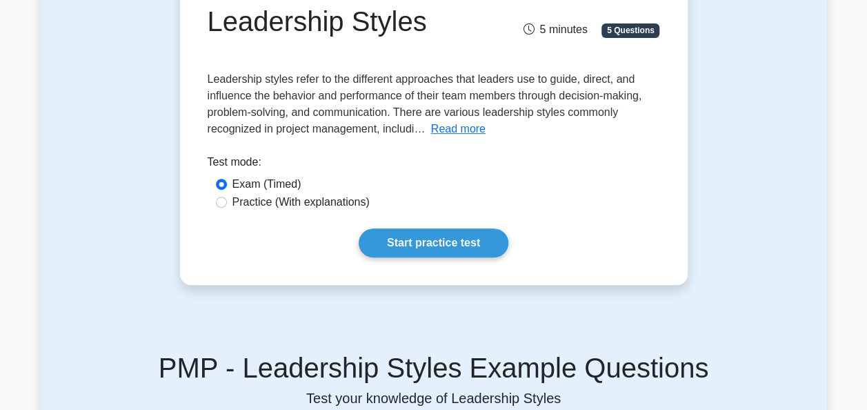
scroll to position [193, 0]
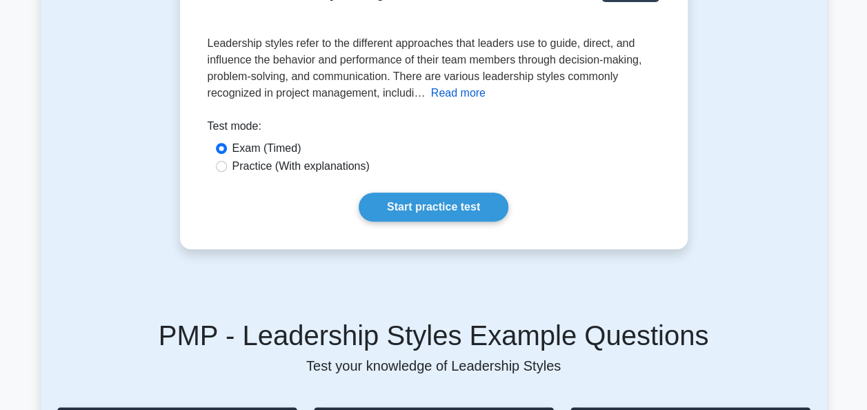
click at [444, 98] on button "Read more" at bounding box center [458, 93] width 55 height 17
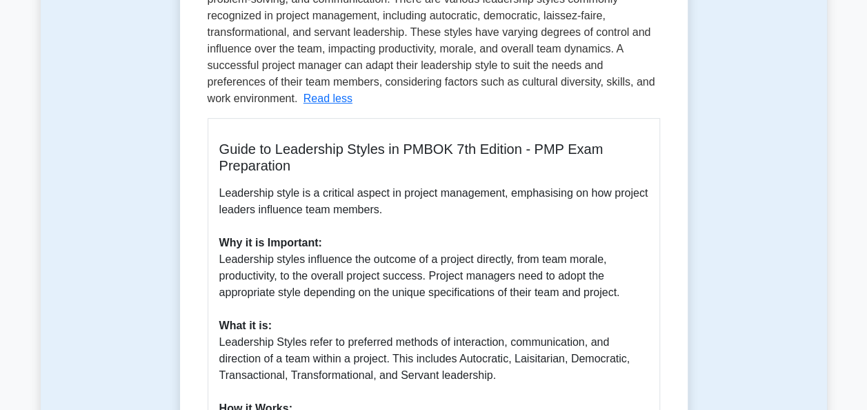
scroll to position [221, 0]
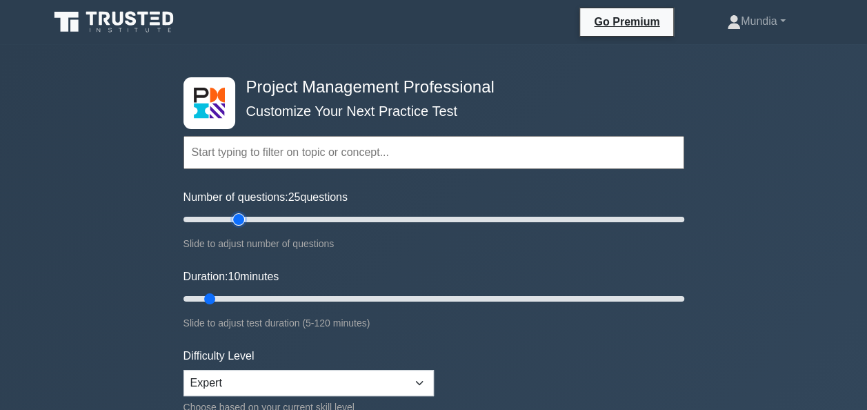
click at [233, 220] on input "Number of questions: 25 questions" at bounding box center [434, 219] width 501 height 17
click at [255, 219] on input "Number of questions: 30 questions" at bounding box center [434, 219] width 501 height 17
type input "20"
click at [230, 217] on input "Number of questions: 20 questions" at bounding box center [434, 219] width 501 height 17
type input "20"
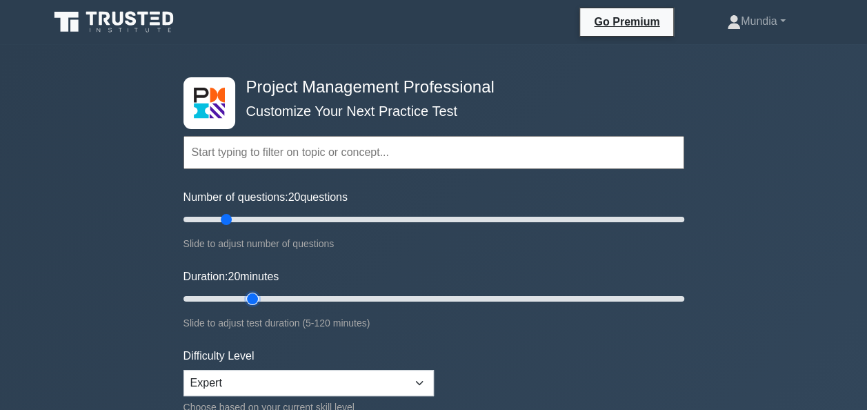
click at [247, 298] on input "Duration: 20 minutes" at bounding box center [434, 298] width 501 height 17
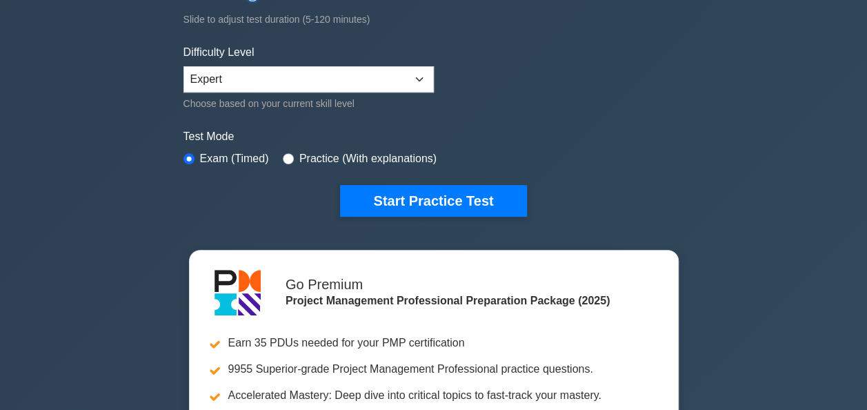
scroll to position [322, 0]
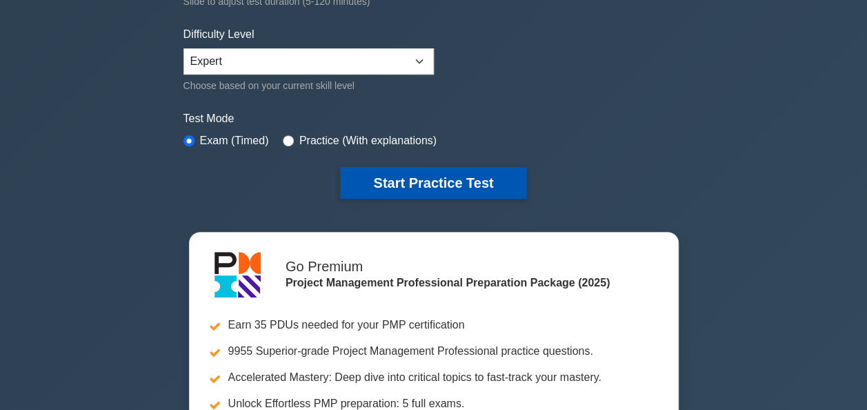
click at [446, 172] on button "Start Practice Test" at bounding box center [433, 183] width 186 height 32
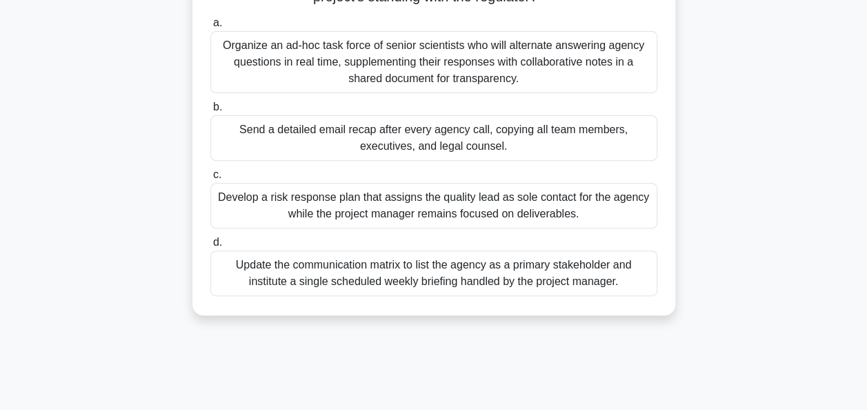
scroll to position [193, 0]
click at [409, 199] on div "Develop a risk response plan that assigns the quality lead as sole contact for …" at bounding box center [433, 207] width 447 height 46
click at [210, 180] on input "c. Develop a risk response plan that assigns the quality lead as sole contact f…" at bounding box center [210, 175] width 0 height 9
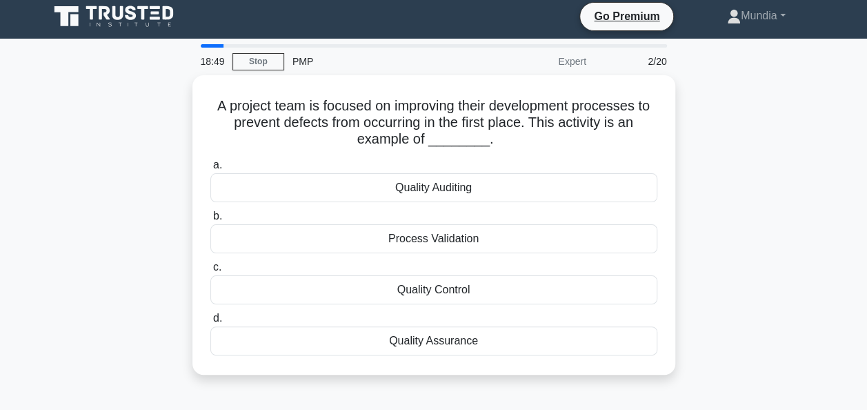
scroll to position [0, 0]
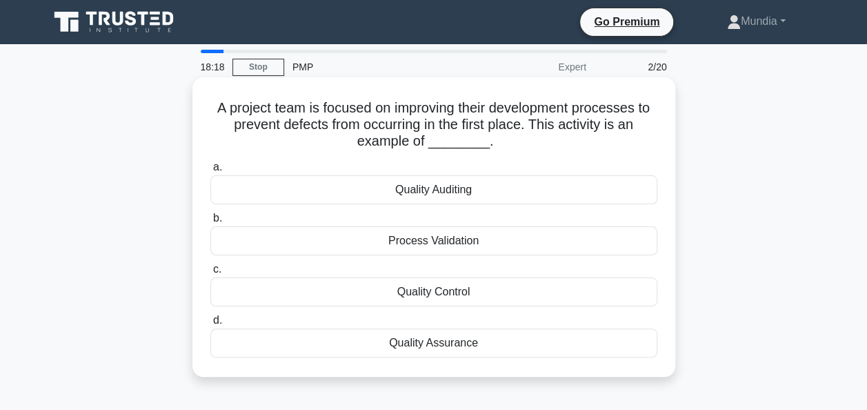
click at [429, 342] on div "Quality Assurance" at bounding box center [433, 342] width 447 height 29
click at [210, 325] on input "d. Quality Assurance" at bounding box center [210, 320] width 0 height 9
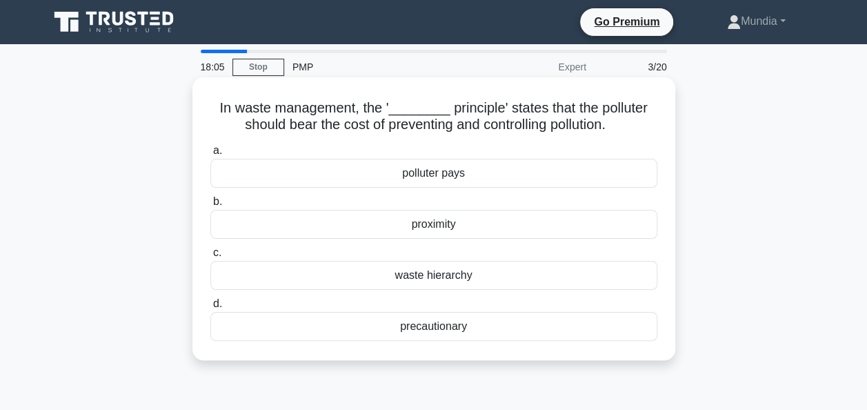
click at [410, 176] on div "polluter pays" at bounding box center [433, 173] width 447 height 29
click at [210, 155] on input "a. polluter pays" at bounding box center [210, 150] width 0 height 9
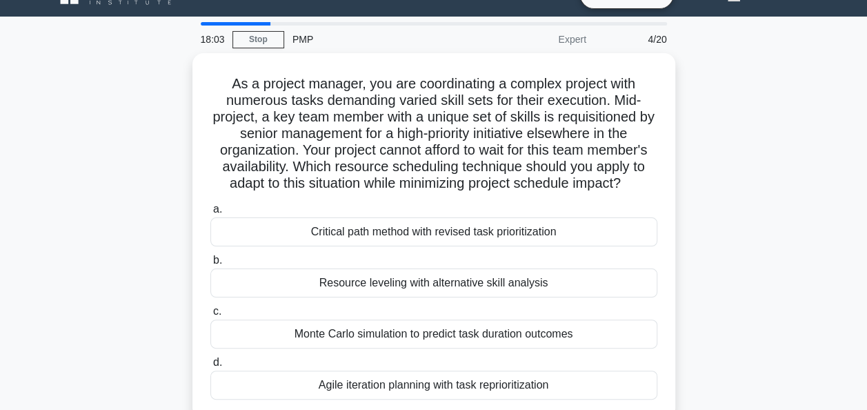
scroll to position [55, 0]
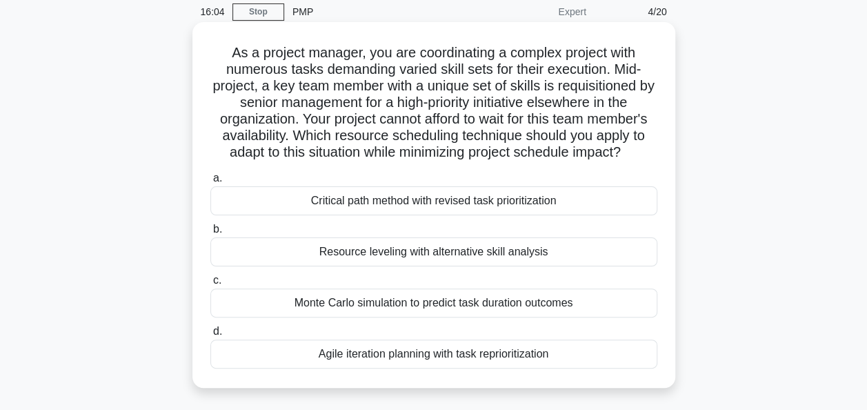
click at [382, 253] on div "Resource leveling with alternative skill analysis" at bounding box center [433, 251] width 447 height 29
click at [210, 234] on input "b. Resource leveling with alternative skill analysis" at bounding box center [210, 229] width 0 height 9
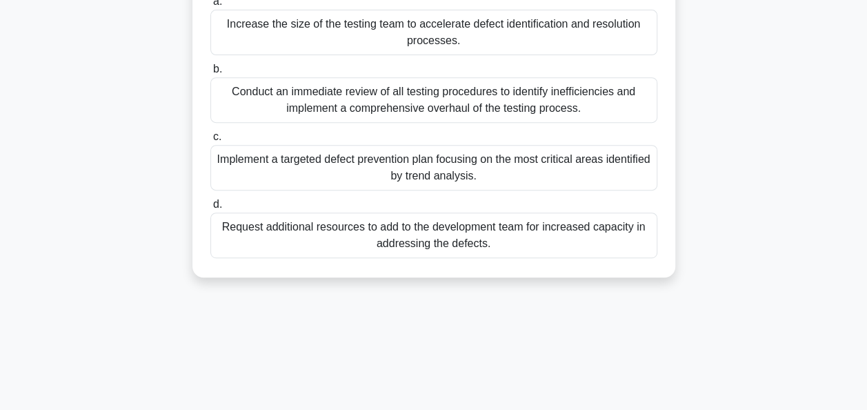
scroll to position [276, 0]
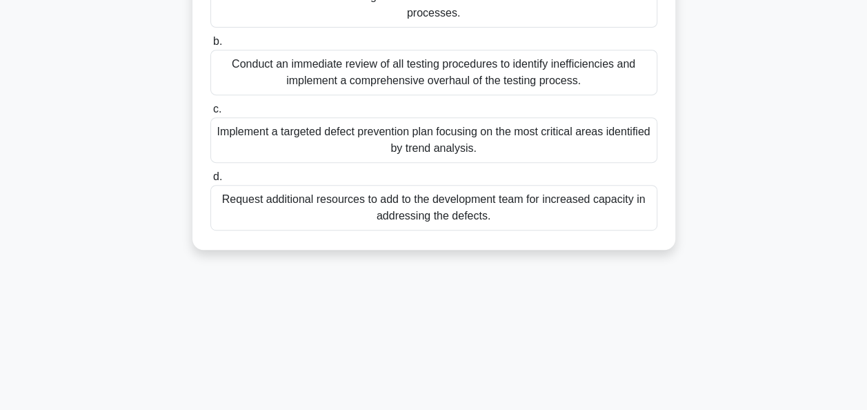
click at [439, 69] on div "Conduct an immediate review of all testing procedures to identify inefficiencie…" at bounding box center [433, 73] width 447 height 46
click at [210, 46] on input "b. Conduct an immediate review of all testing procedures to identify inefficien…" at bounding box center [210, 41] width 0 height 9
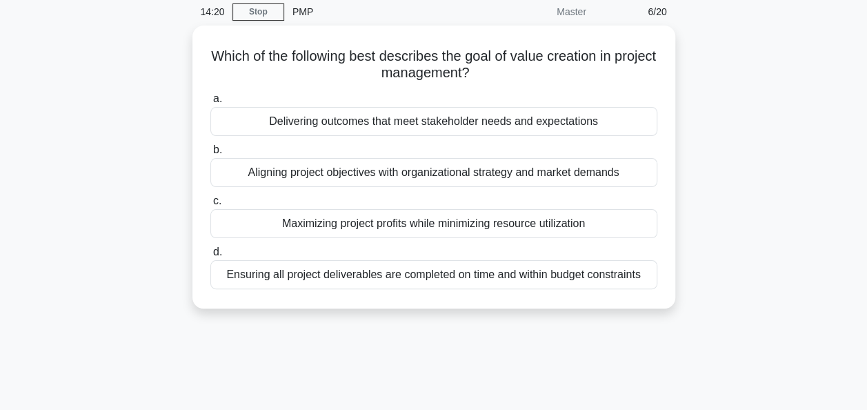
scroll to position [83, 0]
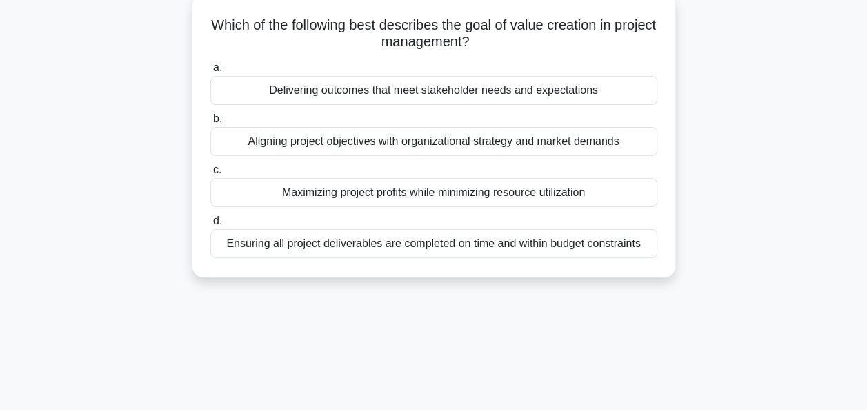
click at [400, 90] on div "Delivering outcomes that meet stakeholder needs and expectations" at bounding box center [433, 90] width 447 height 29
click at [210, 72] on input "a. Delivering outcomes that meet stakeholder needs and expectations" at bounding box center [210, 67] width 0 height 9
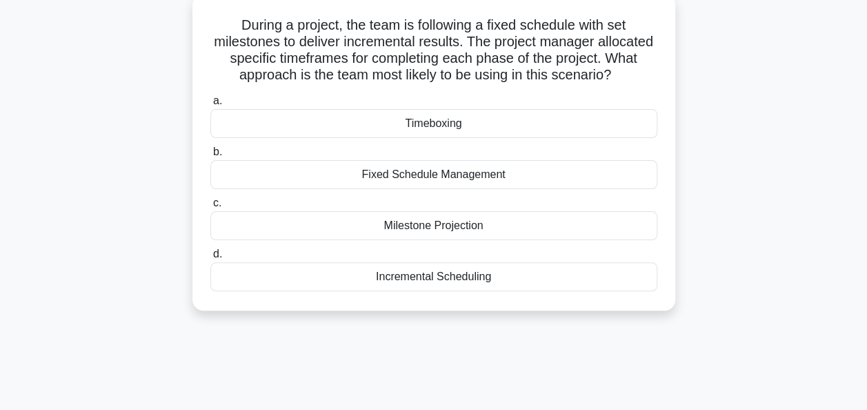
click at [425, 125] on div "Timeboxing" at bounding box center [433, 123] width 447 height 29
click at [210, 106] on input "a. Timeboxing" at bounding box center [210, 101] width 0 height 9
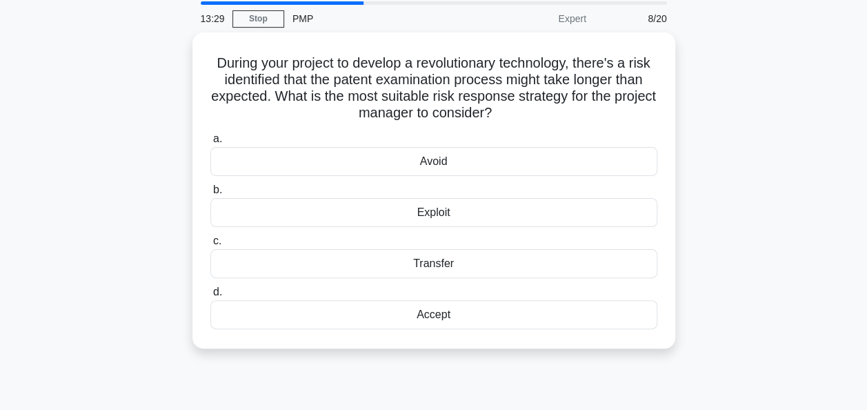
scroll to position [0, 0]
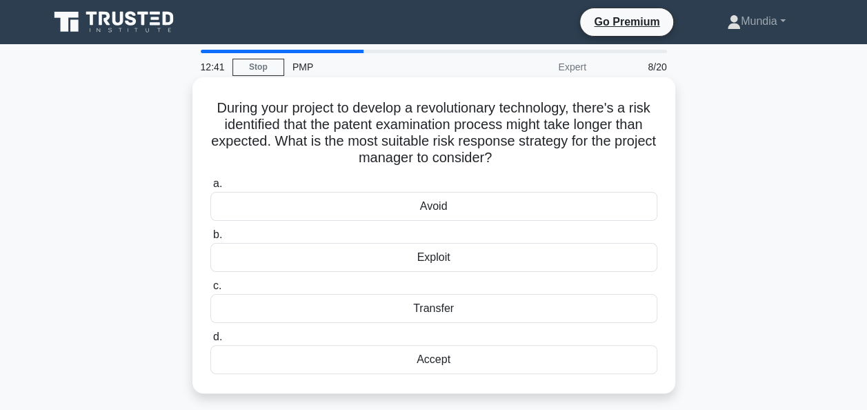
click at [425, 358] on div "Accept" at bounding box center [433, 359] width 447 height 29
click at [210, 342] on input "d. Accept" at bounding box center [210, 337] width 0 height 9
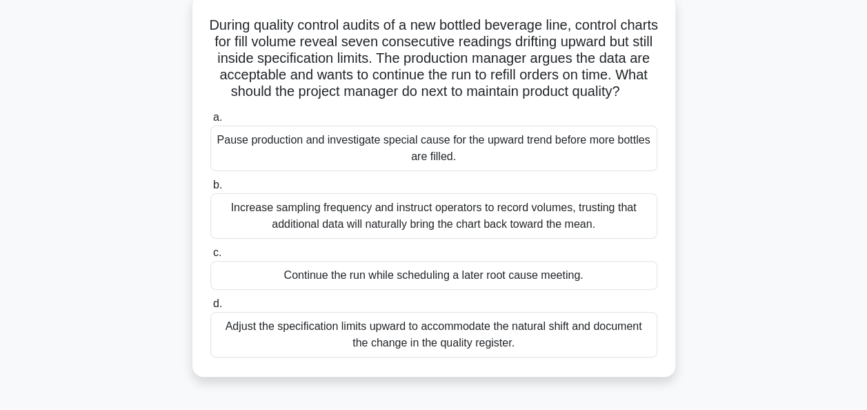
scroll to position [110, 0]
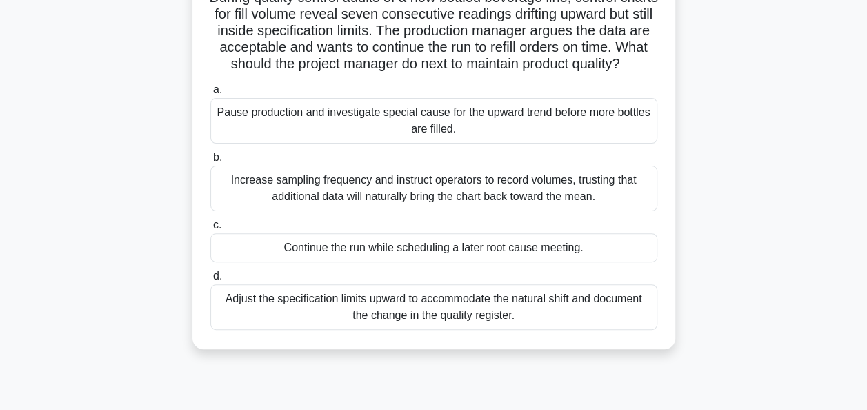
click at [436, 135] on div "Pause production and investigate special cause for the upward trend before more…" at bounding box center [433, 121] width 447 height 46
click at [210, 95] on input "a. Pause production and investigate special cause for the upward trend before m…" at bounding box center [210, 90] width 0 height 9
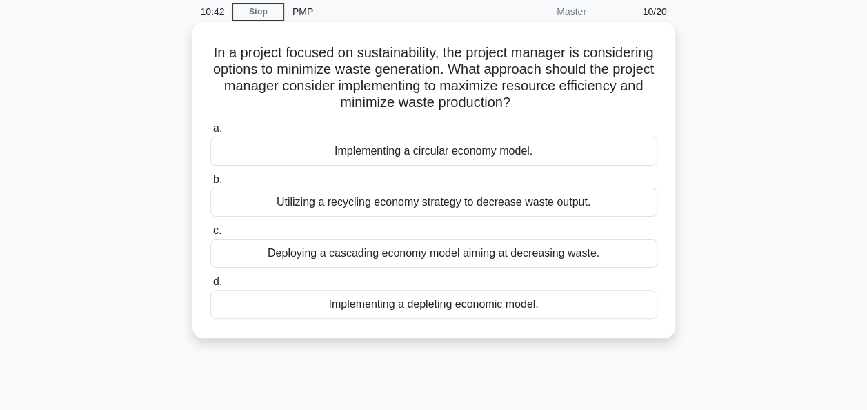
scroll to position [83, 0]
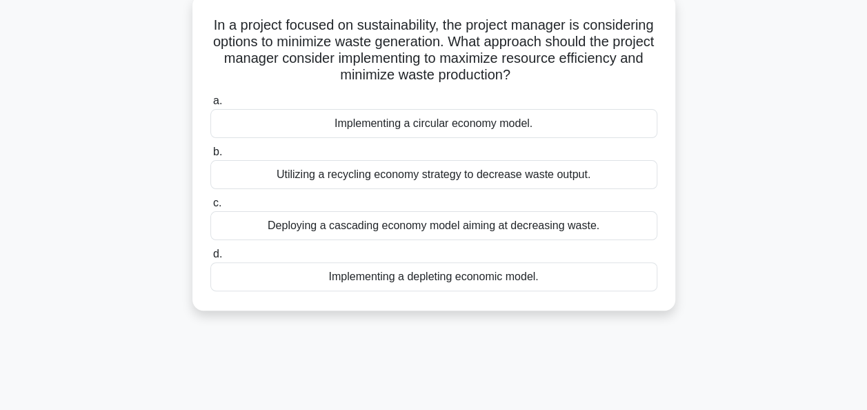
click at [421, 130] on div "Implementing a circular economy model." at bounding box center [433, 123] width 447 height 29
click at [210, 106] on input "a. Implementing a circular economy model." at bounding box center [210, 101] width 0 height 9
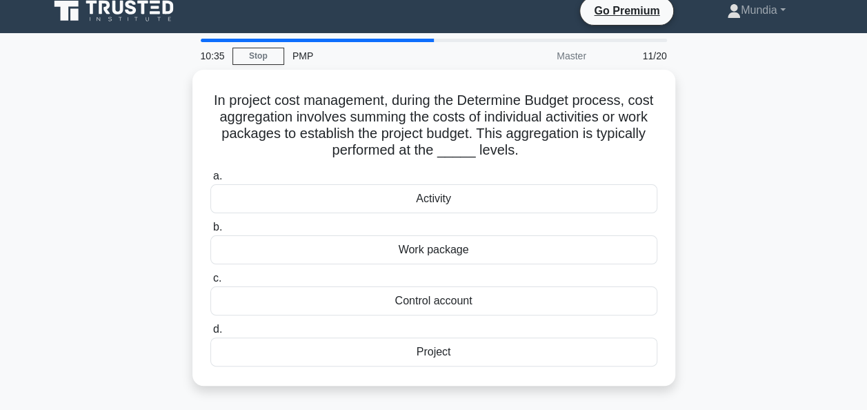
scroll to position [0, 0]
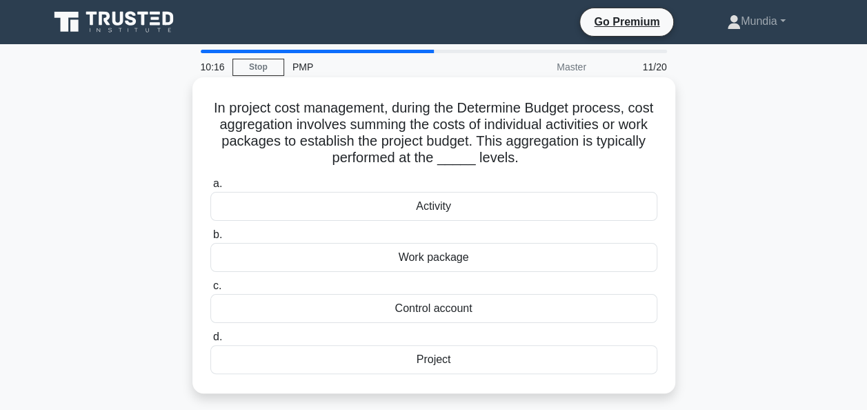
click at [435, 208] on div "Activity" at bounding box center [433, 206] width 447 height 29
click at [210, 188] on input "a. Activity" at bounding box center [210, 183] width 0 height 9
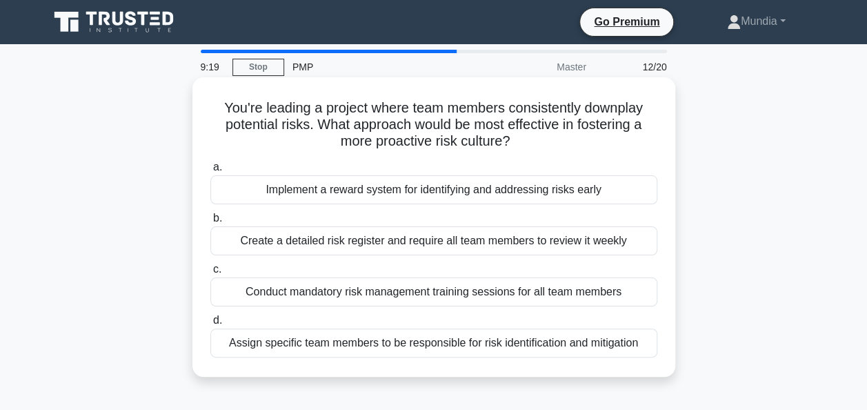
click at [373, 299] on div "Conduct mandatory risk management training sessions for all team members" at bounding box center [433, 291] width 447 height 29
click at [210, 274] on input "c. Conduct mandatory risk management training sessions for all team members" at bounding box center [210, 269] width 0 height 9
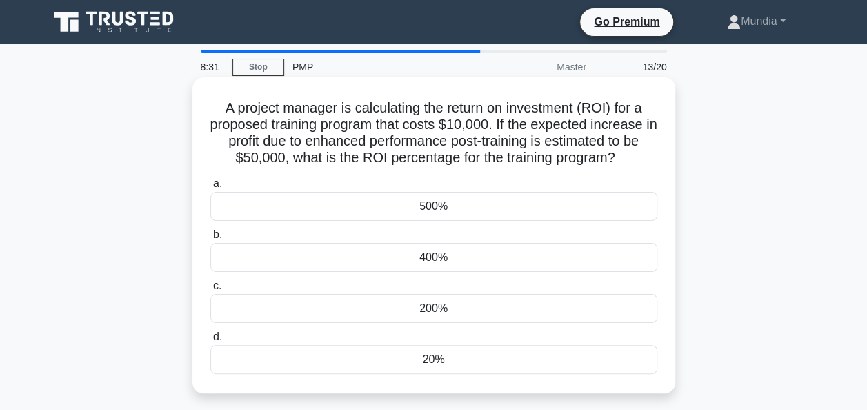
click at [432, 211] on div "500%" at bounding box center [433, 206] width 447 height 29
click at [210, 188] on input "a. 500%" at bounding box center [210, 183] width 0 height 9
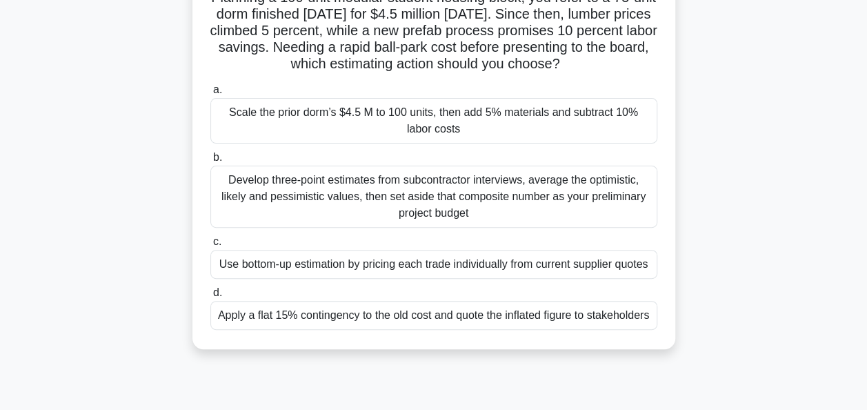
scroll to position [83, 0]
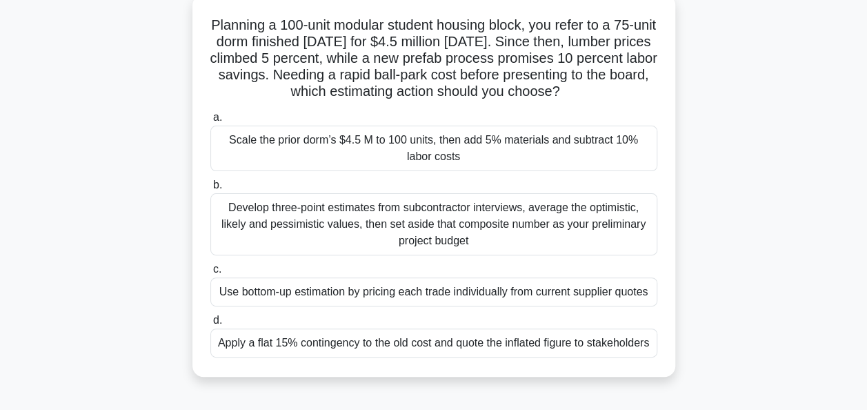
click at [395, 154] on div "Scale the prior dorm’s $4.5 M to 100 units, then add 5% materials and subtract …" at bounding box center [433, 149] width 447 height 46
click at [210, 122] on input "a. Scale the prior dorm’s $4.5 M to 100 units, then add 5% materials and subtra…" at bounding box center [210, 117] width 0 height 9
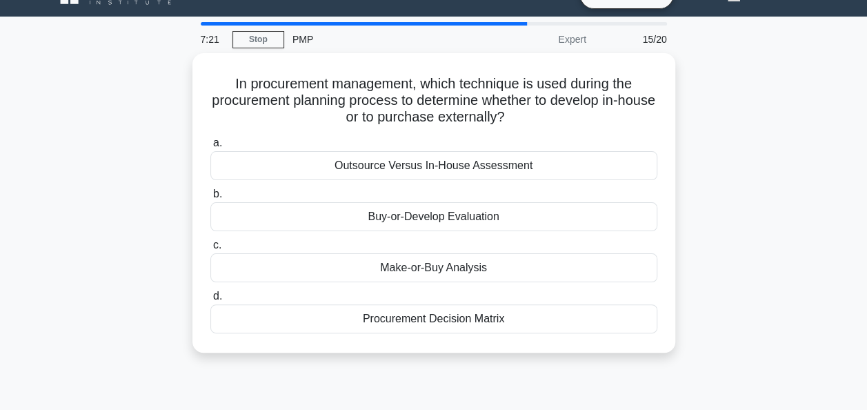
scroll to position [21, 0]
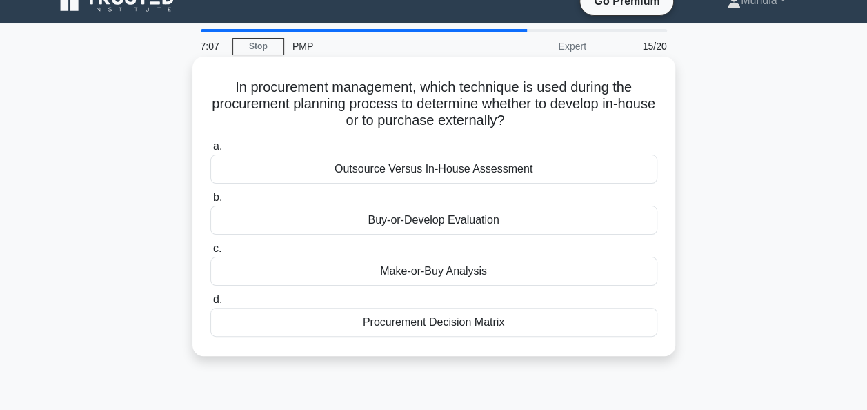
click at [428, 273] on div "Make-or-Buy Analysis" at bounding box center [433, 271] width 447 height 29
click at [210, 253] on input "c. Make-or-Buy Analysis" at bounding box center [210, 248] width 0 height 9
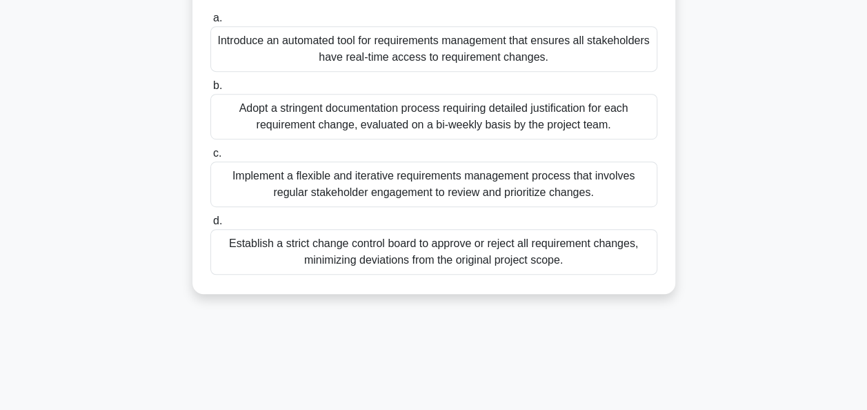
scroll to position [335, 0]
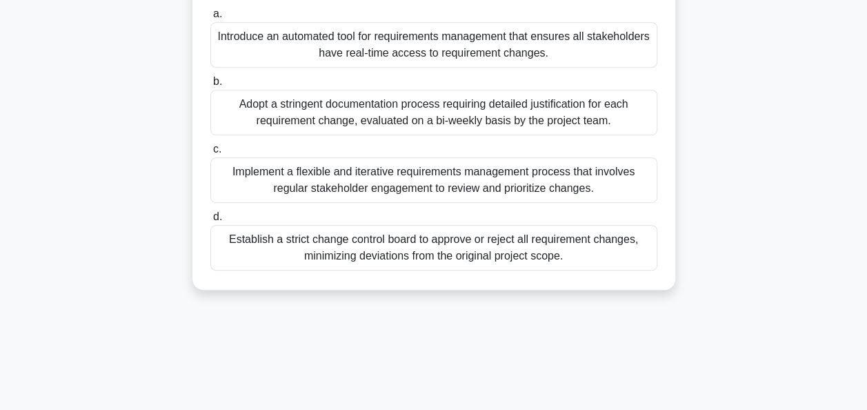
click at [426, 239] on div "Establish a strict change control board to approve or reject all requirement ch…" at bounding box center [433, 248] width 447 height 46
click at [210, 221] on input "d. Establish a strict change control board to approve or reject all requirement…" at bounding box center [210, 216] width 0 height 9
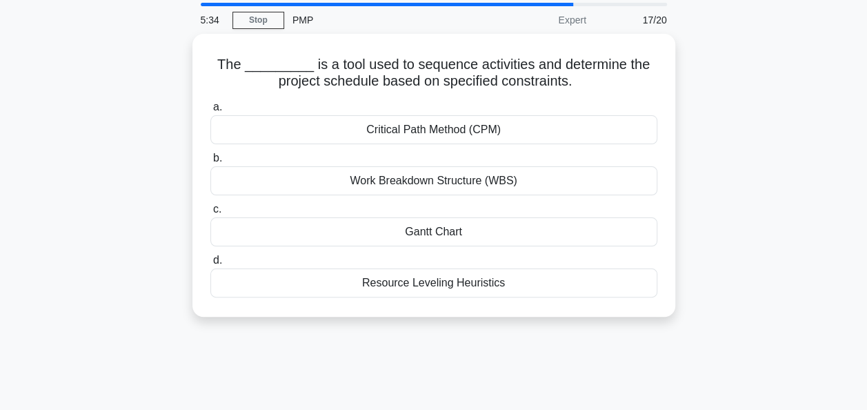
scroll to position [0, 0]
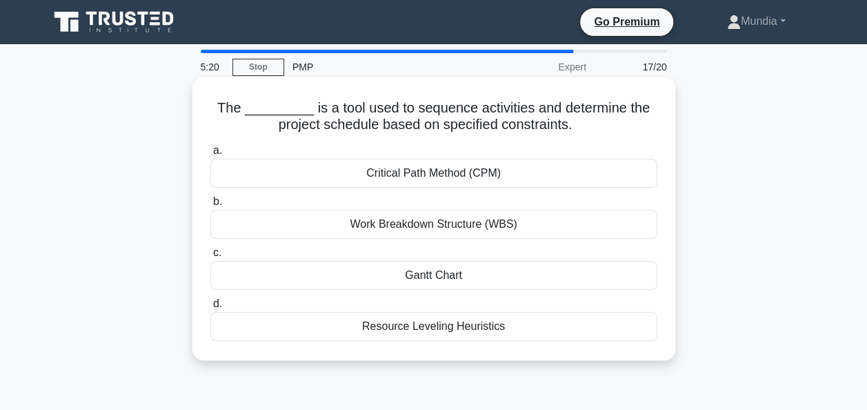
click at [424, 177] on div "Critical Path Method (CPM)" at bounding box center [433, 173] width 447 height 29
click at [210, 155] on input "a. Critical Path Method (CPM)" at bounding box center [210, 150] width 0 height 9
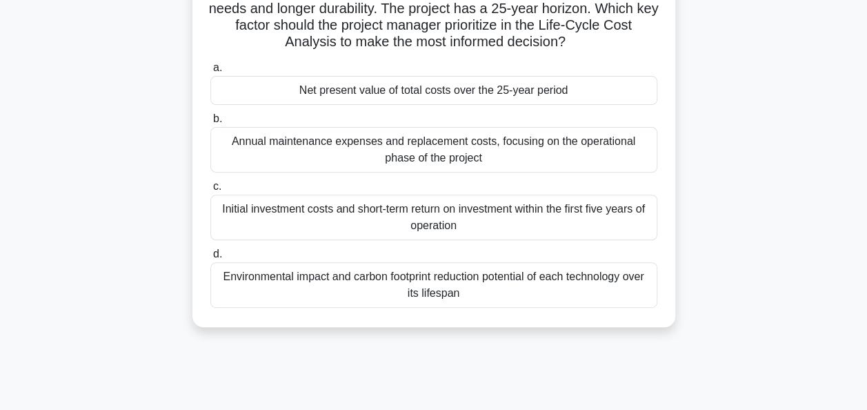
scroll to position [138, 0]
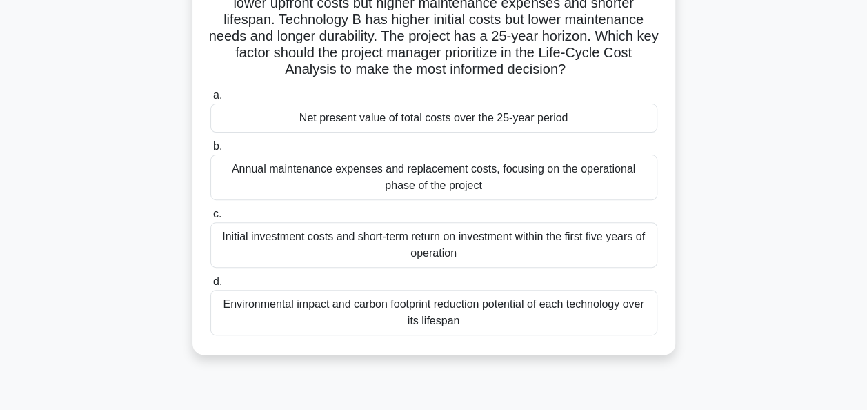
click at [406, 121] on div "Net present value of total costs over the 25-year period" at bounding box center [433, 117] width 447 height 29
click at [210, 100] on input "a. Net present value of total costs over the 25-year period" at bounding box center [210, 95] width 0 height 9
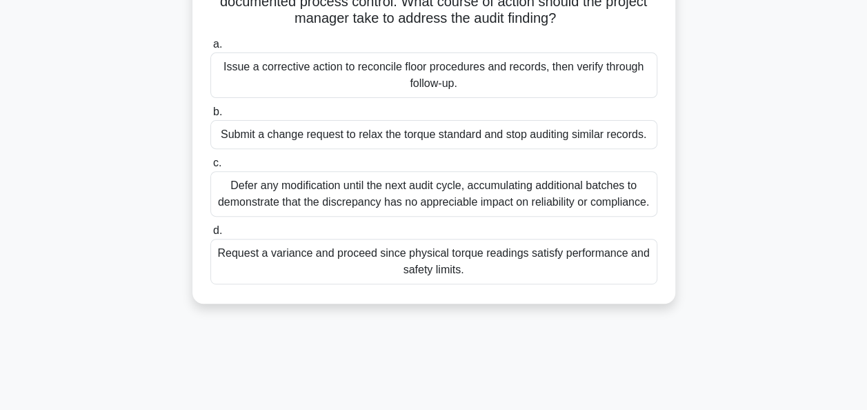
scroll to position [166, 0]
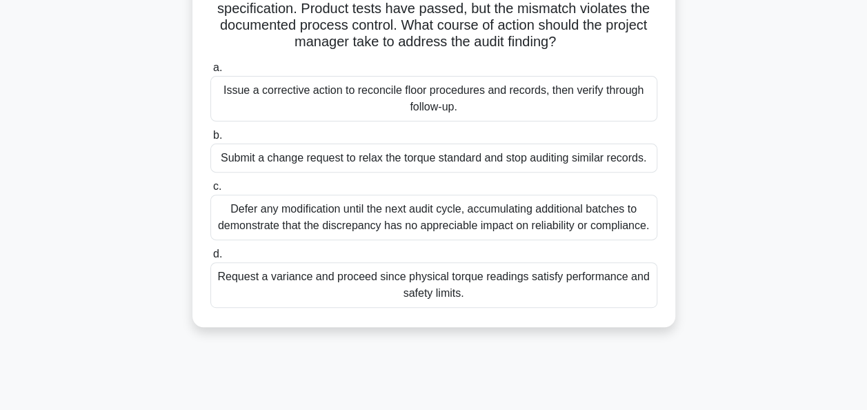
click at [430, 98] on div "Issue a corrective action to reconcile floor procedures and records, then verif…" at bounding box center [433, 99] width 447 height 46
click at [210, 72] on input "a. Issue a corrective action to reconcile floor procedures and records, then ve…" at bounding box center [210, 67] width 0 height 9
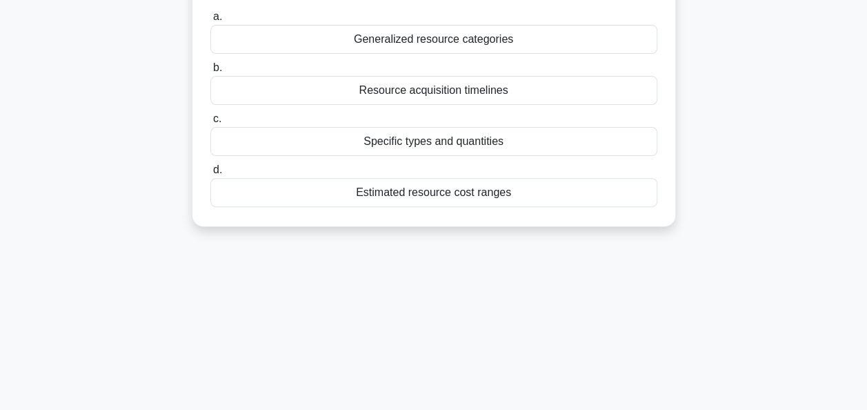
scroll to position [178, 0]
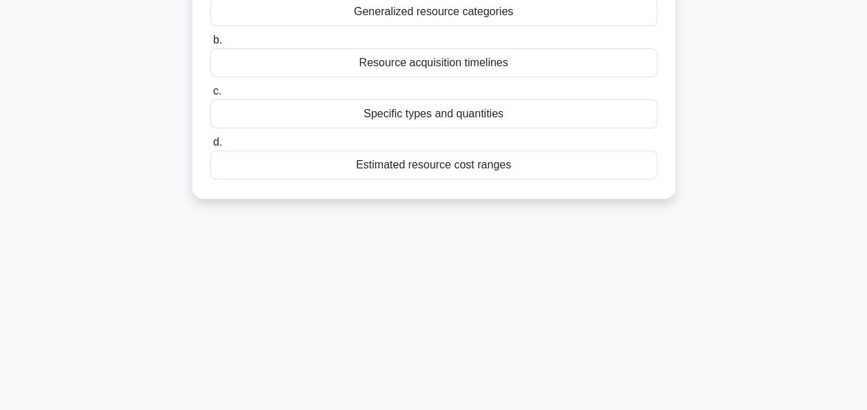
click at [435, 123] on div "Specific types and quantities" at bounding box center [433, 113] width 447 height 29
click at [210, 96] on input "c. Specific types and quantities" at bounding box center [210, 91] width 0 height 9
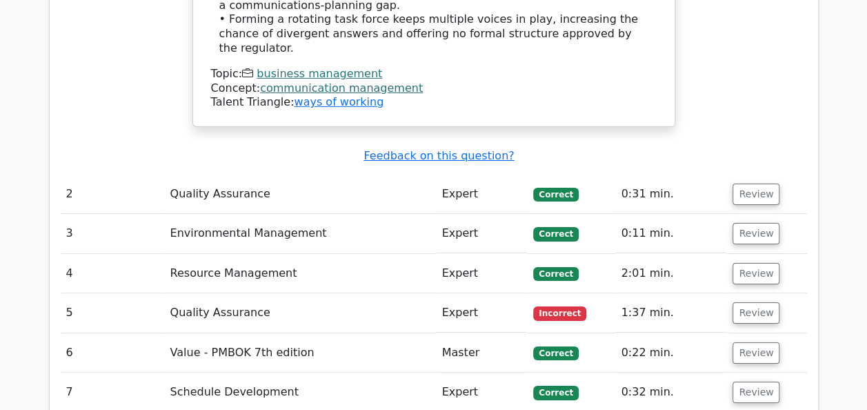
scroll to position [2318, 0]
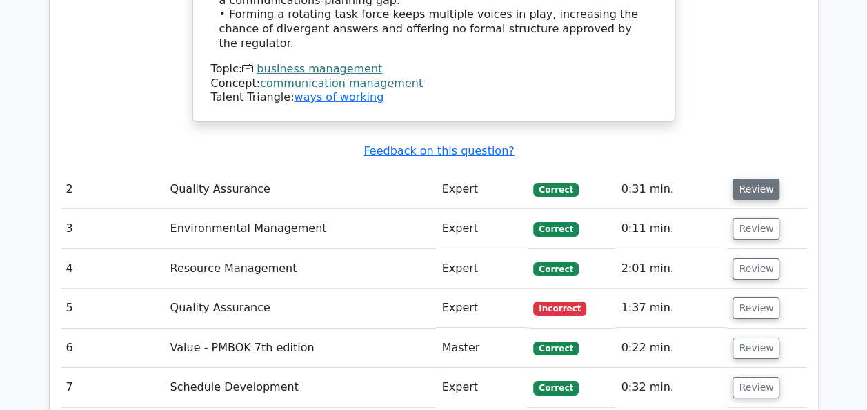
click at [751, 179] on button "Review" at bounding box center [756, 189] width 47 height 21
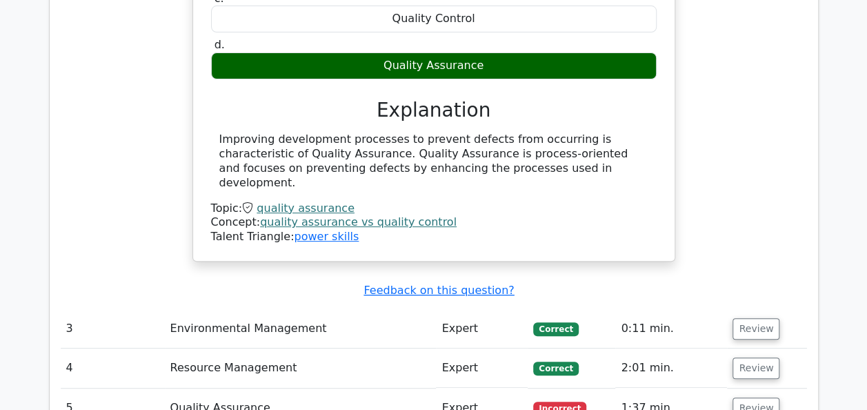
scroll to position [2815, 0]
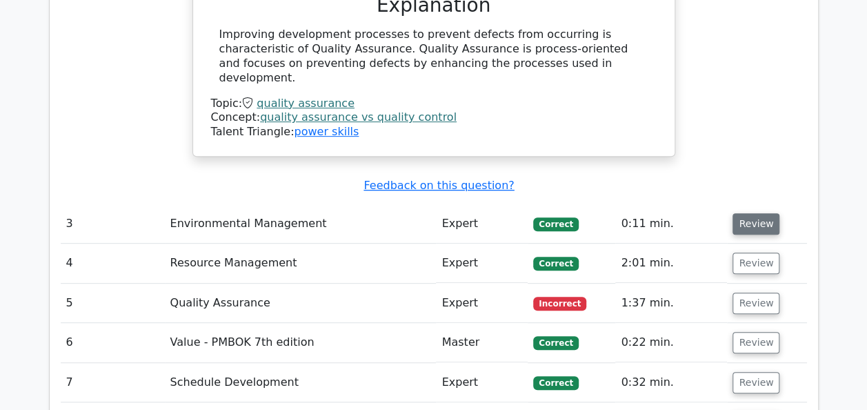
click at [753, 213] on button "Review" at bounding box center [756, 223] width 47 height 21
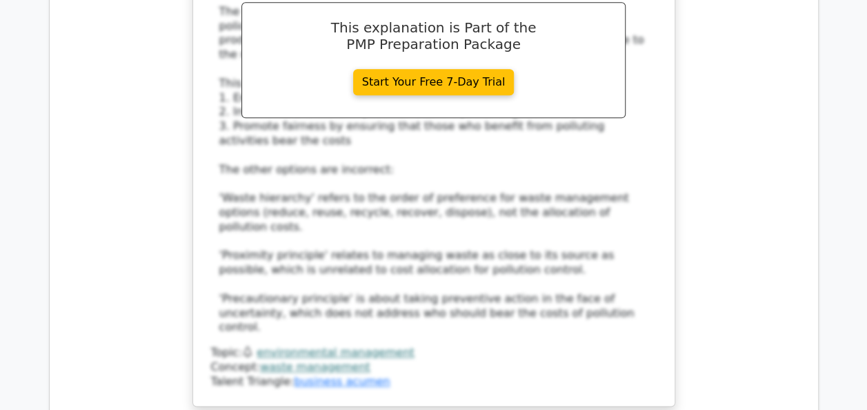
scroll to position [3422, 0]
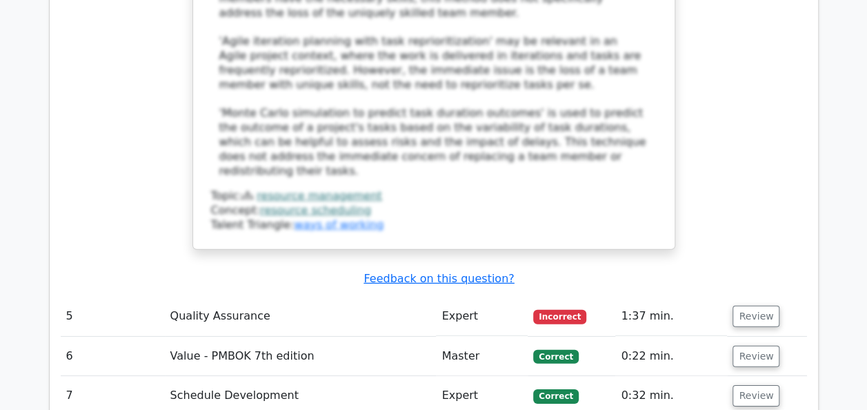
scroll to position [4471, 0]
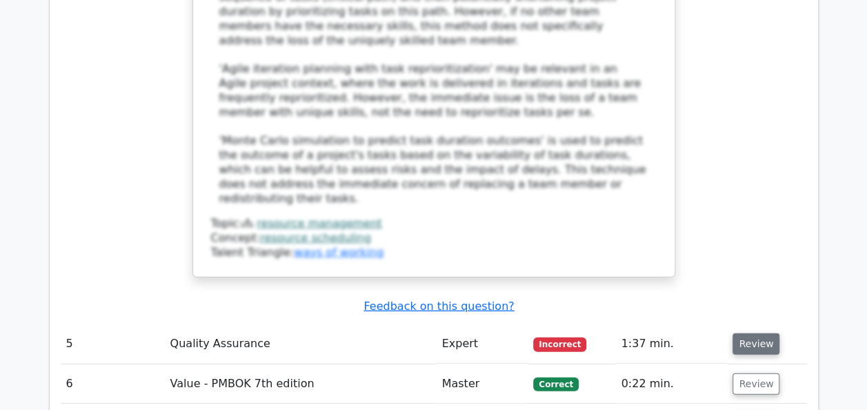
click at [756, 333] on button "Review" at bounding box center [756, 343] width 47 height 21
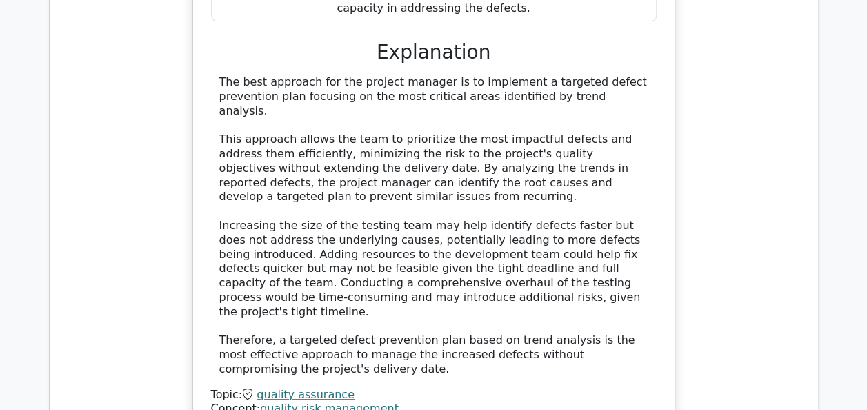
scroll to position [5326, 0]
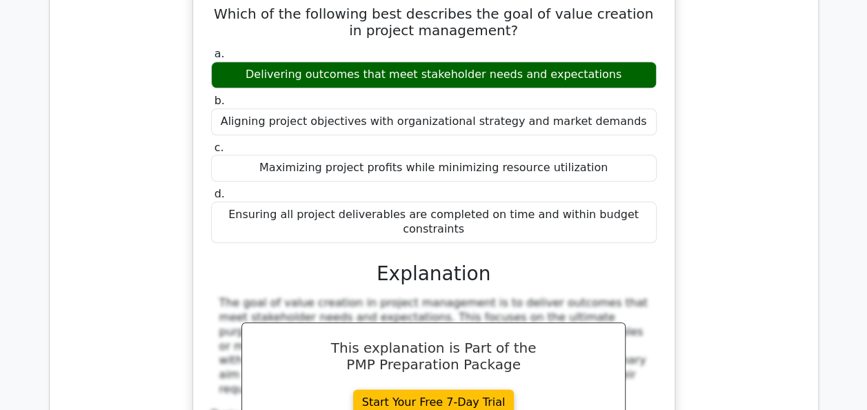
scroll to position [5878, 0]
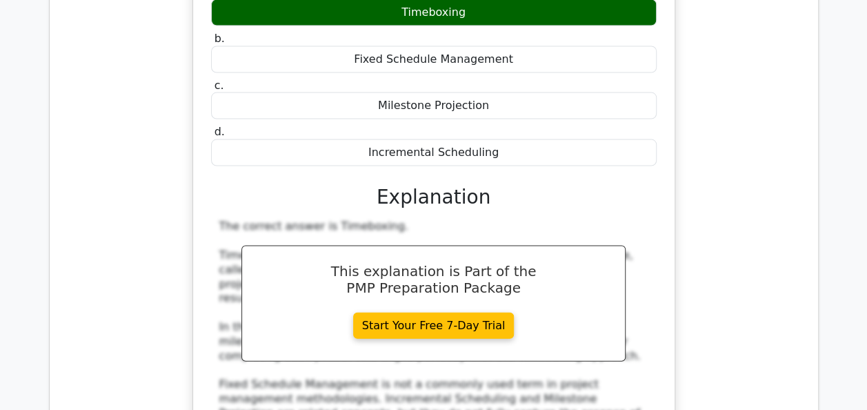
scroll to position [6596, 0]
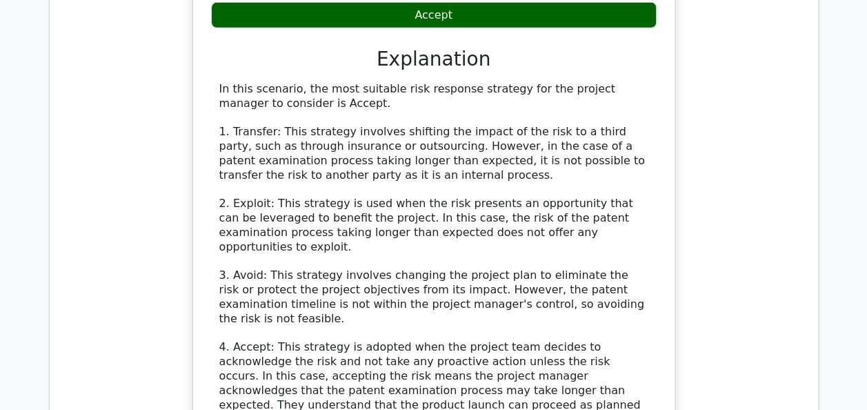
scroll to position [7424, 0]
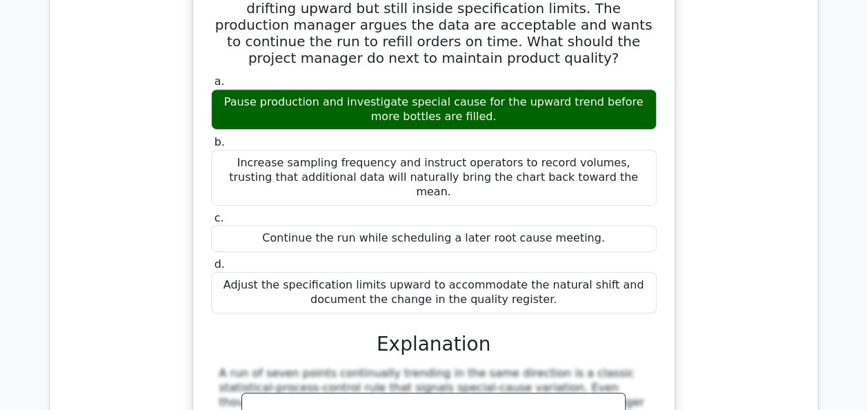
scroll to position [8086, 0]
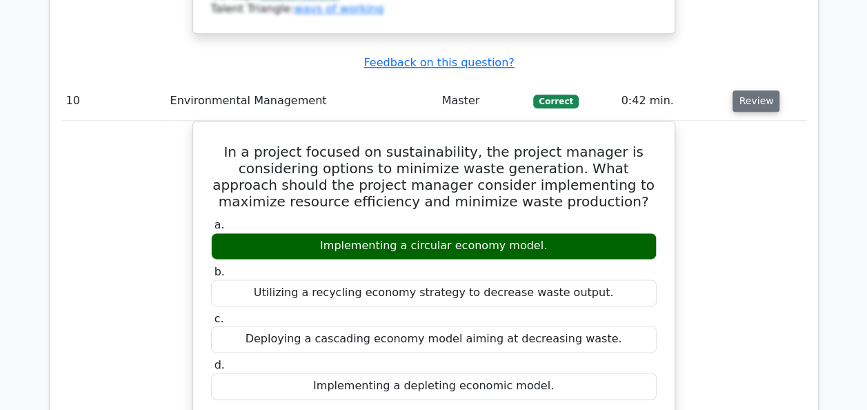
scroll to position [8665, 0]
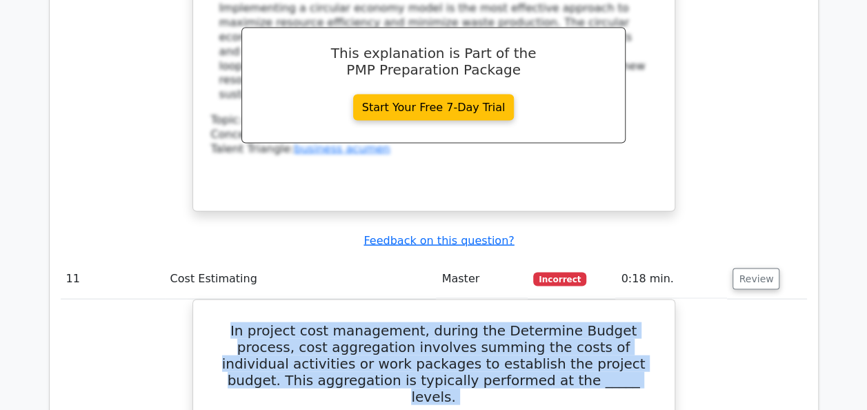
scroll to position [9164, 0]
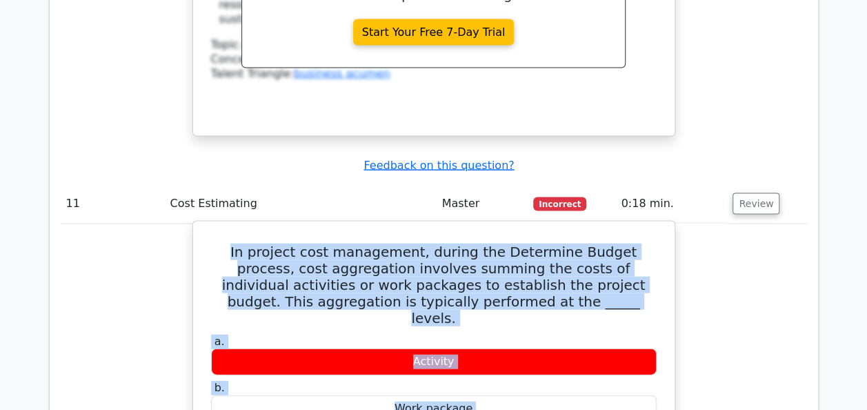
drag, startPoint x: 215, startPoint y: 80, endPoint x: 384, endPoint y: 247, distance: 237.1
copy div "In project cost management, during the Determine Budget process, cost aggregati…"
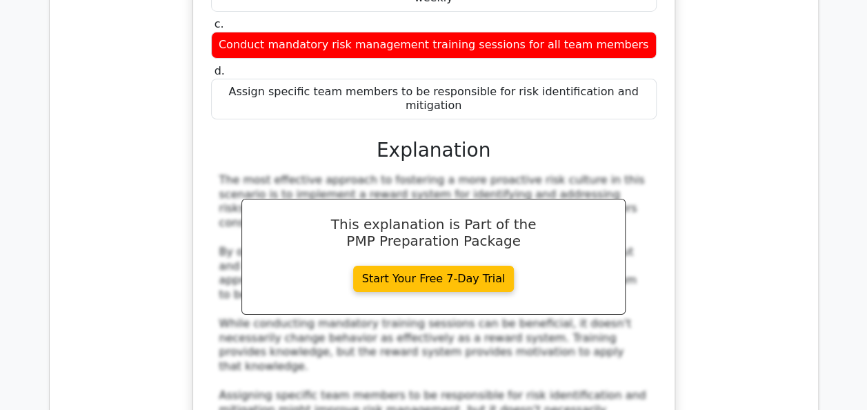
scroll to position [10231, 0]
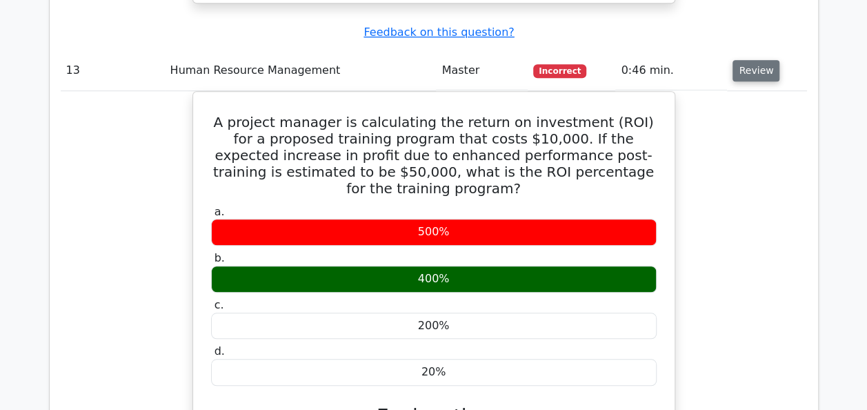
scroll to position [10921, 0]
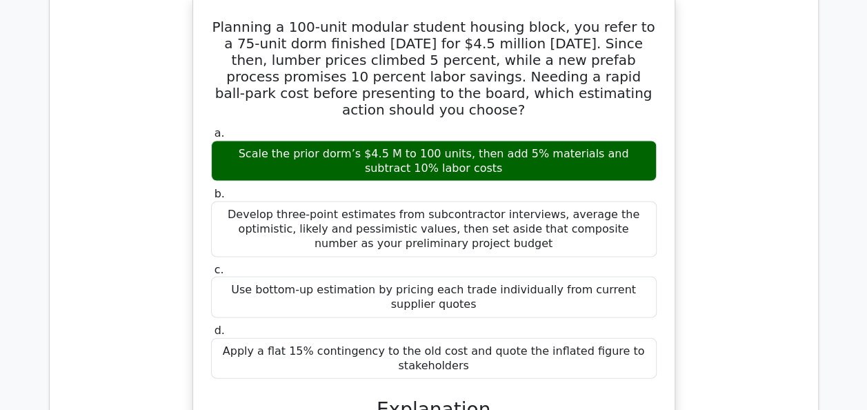
scroll to position [11805, 0]
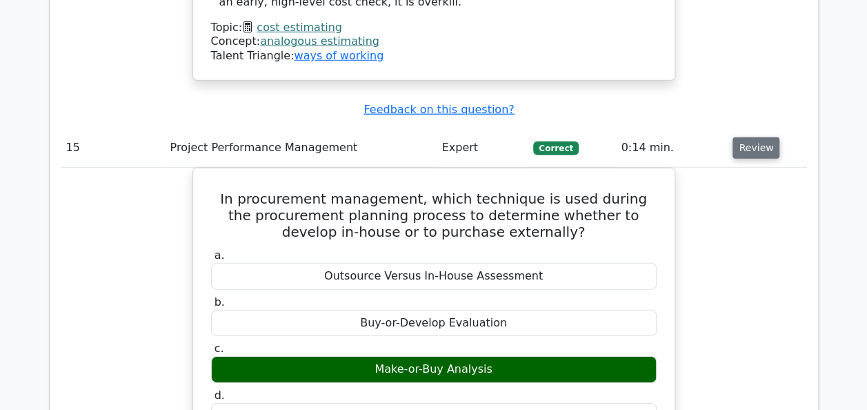
scroll to position [12384, 0]
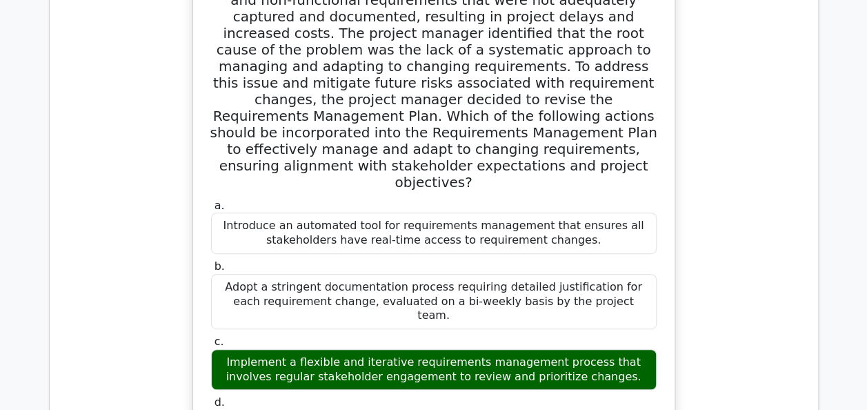
scroll to position [13267, 0]
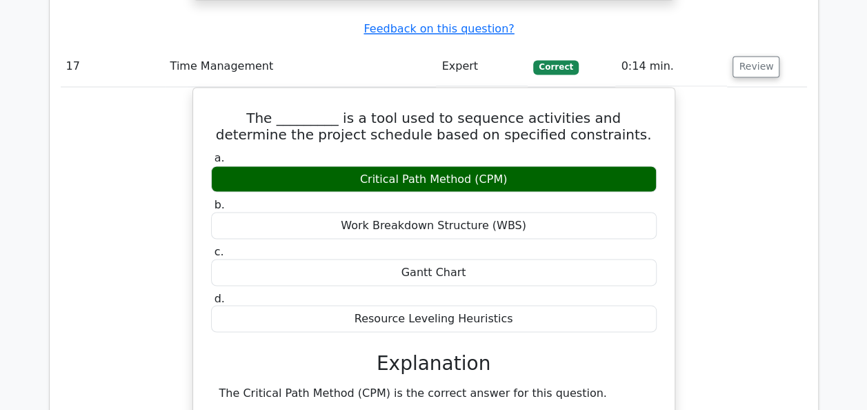
scroll to position [14123, 0]
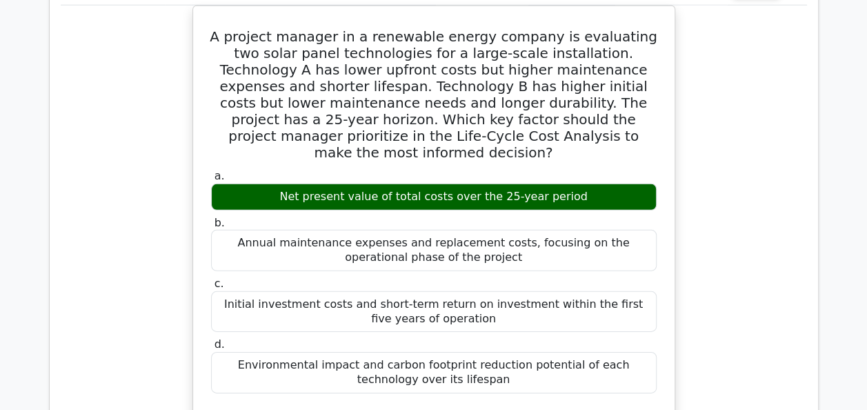
scroll to position [15033, 0]
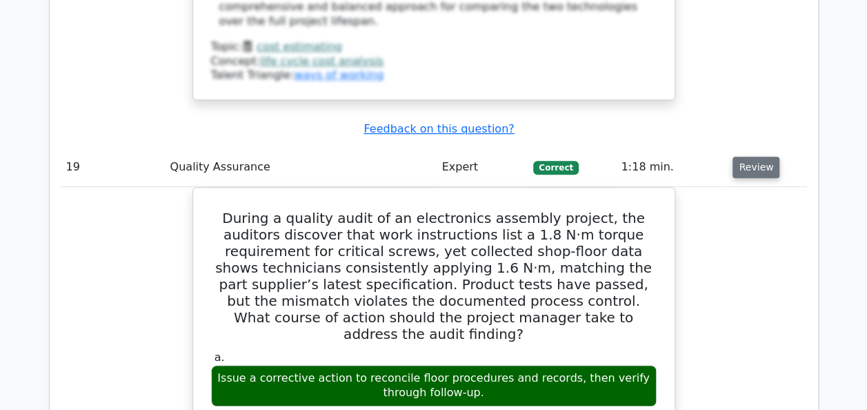
scroll to position [15944, 0]
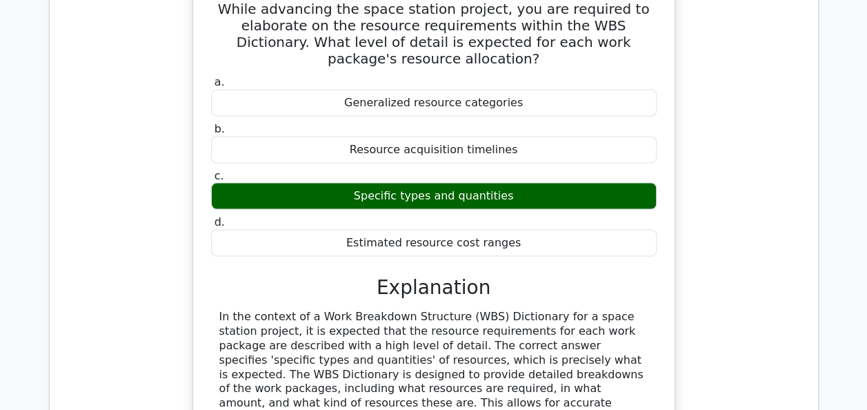
scroll to position [16973, 0]
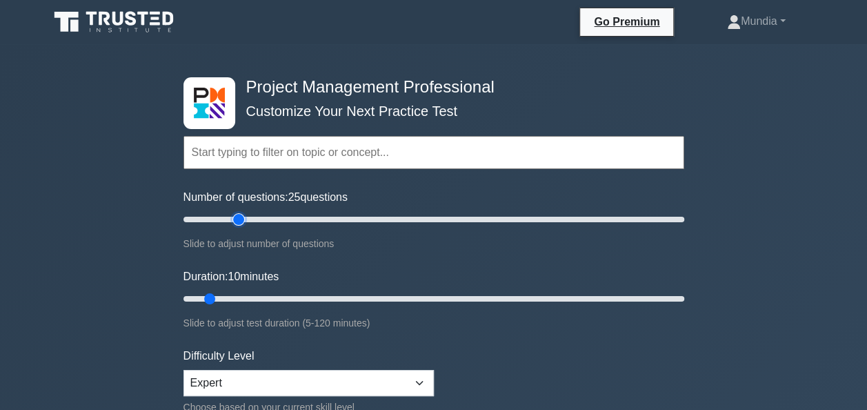
click at [234, 221] on input "Number of questions: 25 questions" at bounding box center [434, 219] width 501 height 17
type input "20"
click at [226, 221] on input "Number of questions: 20 questions" at bounding box center [434, 219] width 501 height 17
type input "20"
click at [249, 300] on input "Duration: 20 minutes" at bounding box center [434, 298] width 501 height 17
